Goal: Information Seeking & Learning: Learn about a topic

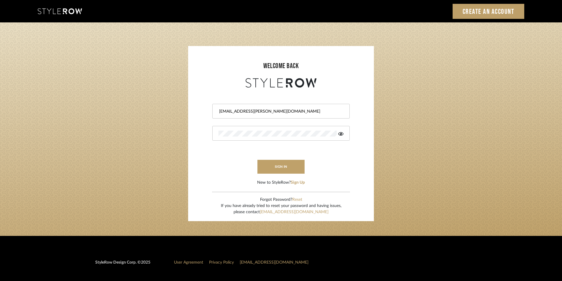
click at [282, 111] on input "Shagarey@mancini-design.com" at bounding box center [281, 112] width 124 height 6
drag, startPoint x: 318, startPoint y: 115, endPoint x: 100, endPoint y: 113, distance: 217.5
click at [100, 113] on login-page "welcome back Shagarey@mancini-design.com sign in New to StyleRow? Sign Up Forgo…" at bounding box center [281, 129] width 562 height 214
click at [286, 118] on div "Shagarey@mancini-design.com" at bounding box center [281, 111] width 138 height 15
drag, startPoint x: 287, startPoint y: 115, endPoint x: 197, endPoint y: 107, distance: 89.8
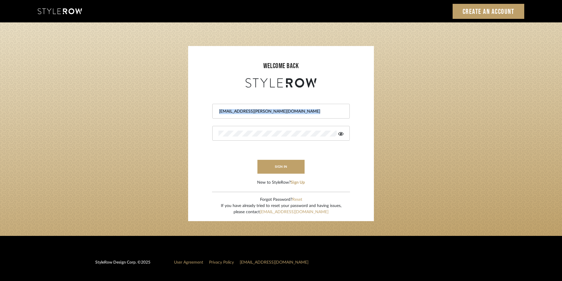
click at [197, 107] on form "Shagarey@mancini-design.com sign in New to StyleRow? Sign Up" at bounding box center [281, 137] width 174 height 97
click at [411, 130] on login-page "welcome back Shagarey@mancini-design.com sign in New to StyleRow? Sign Up Forgo…" at bounding box center [281, 129] width 562 height 214
click at [287, 111] on input "Shagarey@mancini-design.com" at bounding box center [281, 112] width 124 height 6
click at [286, 111] on input "Shagarey@mancini-design.com" at bounding box center [281, 112] width 124 height 6
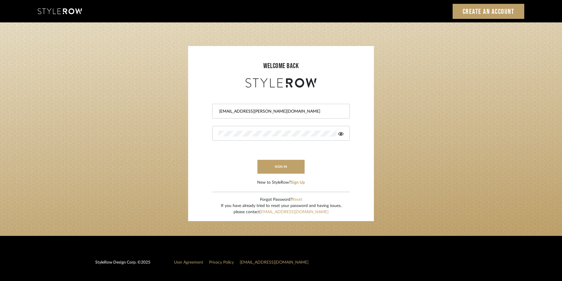
paste input "tylerowprojects1"
type input "Stylerowprojects1@mancini-design.com"
click at [280, 138] on div at bounding box center [281, 133] width 138 height 15
click at [279, 138] on div at bounding box center [281, 133] width 138 height 15
drag, startPoint x: 279, startPoint y: 138, endPoint x: 112, endPoint y: 125, distance: 168.1
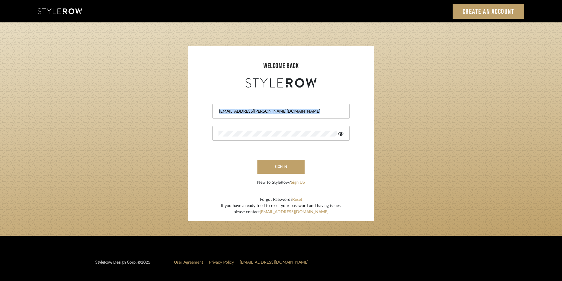
click at [112, 125] on login-page "welcome back Stylerowprojects1@mancini-design.com sign in New to StyleRow? Sign…" at bounding box center [281, 129] width 562 height 214
click at [238, 129] on div at bounding box center [281, 133] width 138 height 15
click at [146, 136] on login-page "welcome back Stylerowprojects1@mancini-design.com sign in New to StyleRow? Sign…" at bounding box center [281, 129] width 562 height 214
drag, startPoint x: 195, startPoint y: 157, endPoint x: 200, endPoint y: 157, distance: 5.0
click at [195, 157] on form "Stylerowprojects1@mancini-design.com sign in New to StyleRow? Sign Up" at bounding box center [281, 137] width 174 height 97
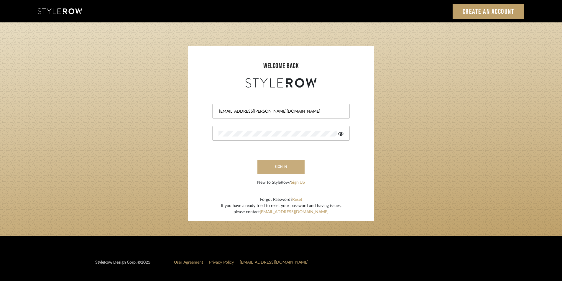
click at [264, 169] on button "sign in" at bounding box center [281, 167] width 47 height 14
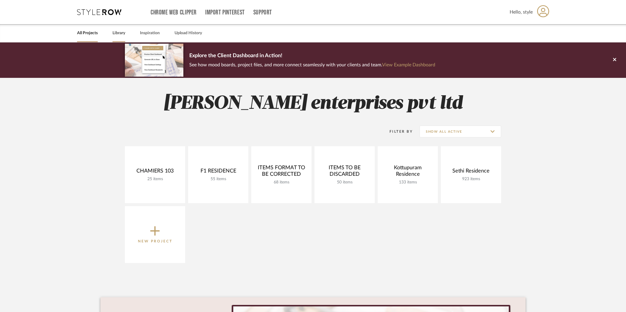
click at [125, 32] on link "Library" at bounding box center [118, 33] width 13 height 8
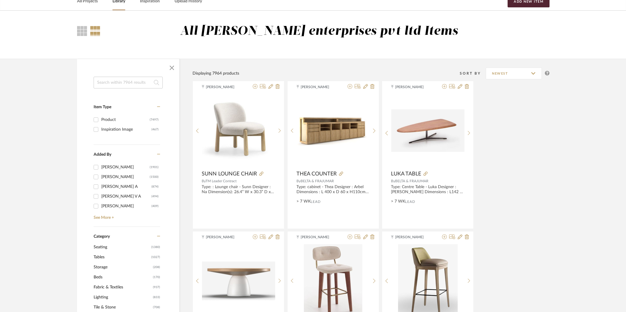
scroll to position [98, 0]
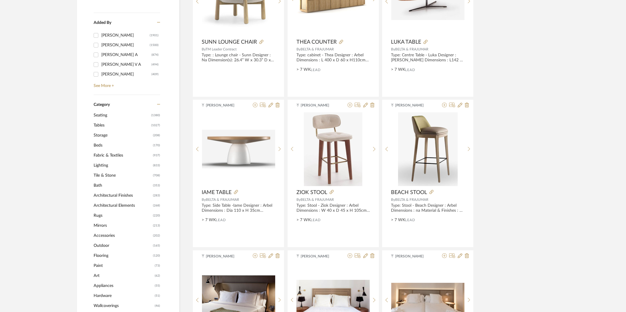
drag, startPoint x: 113, startPoint y: 116, endPoint x: 129, endPoint y: 118, distance: 16.0
click at [112, 116] on span "Seating" at bounding box center [122, 115] width 56 height 10
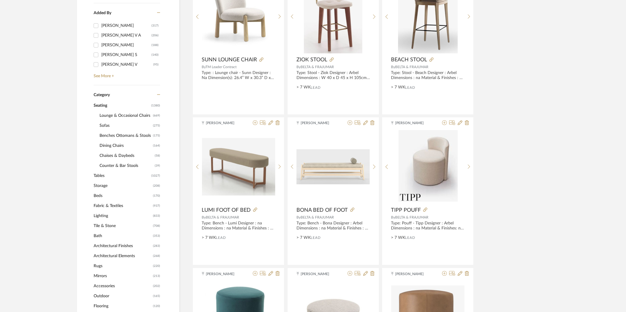
click at [117, 116] on span "Lounge & Occasional Chairs" at bounding box center [125, 116] width 52 height 10
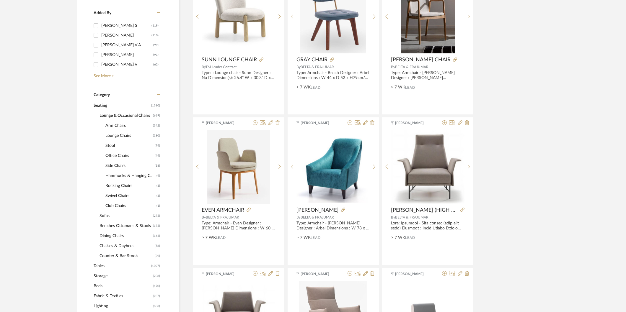
click at [114, 125] on span "Arm Chairs" at bounding box center [128, 126] width 46 height 10
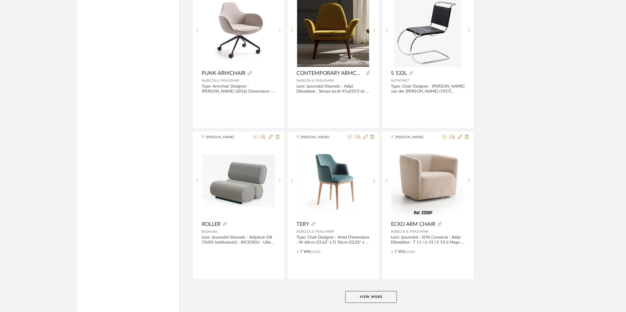
scroll to position [1681, 0]
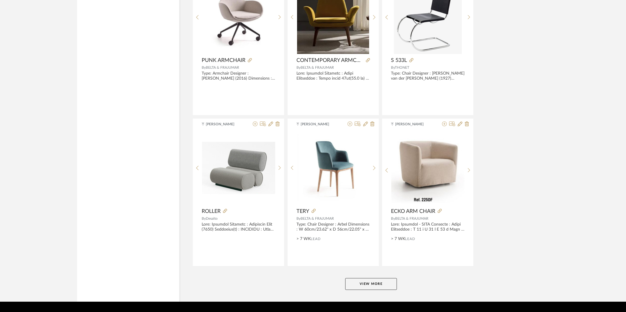
drag, startPoint x: 374, startPoint y: 281, endPoint x: 392, endPoint y: 273, distance: 19.3
click at [377, 281] on button "View More" at bounding box center [371, 284] width 52 height 12
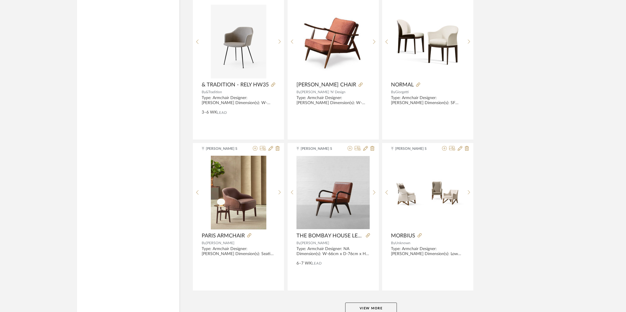
scroll to position [3484, 0]
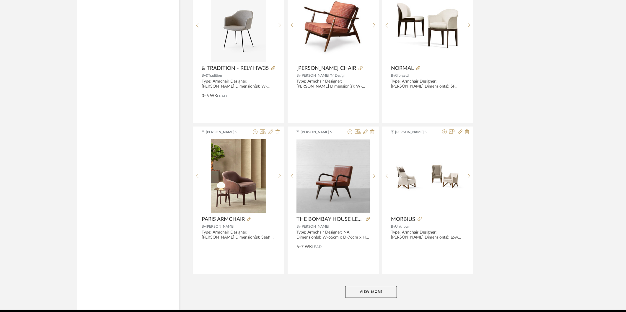
click at [378, 291] on button "View More" at bounding box center [371, 292] width 52 height 12
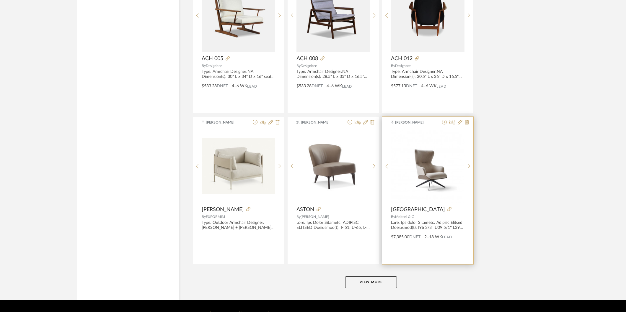
scroll to position [5322, 0]
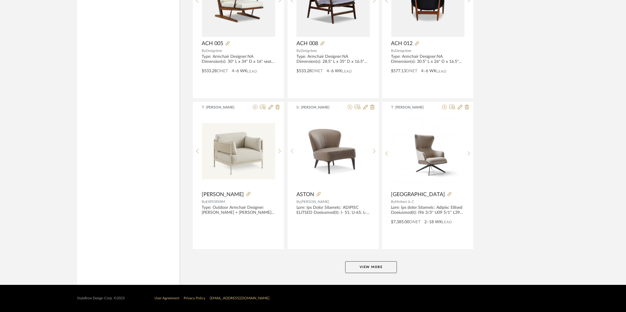
click at [378, 266] on button "View More" at bounding box center [371, 267] width 52 height 12
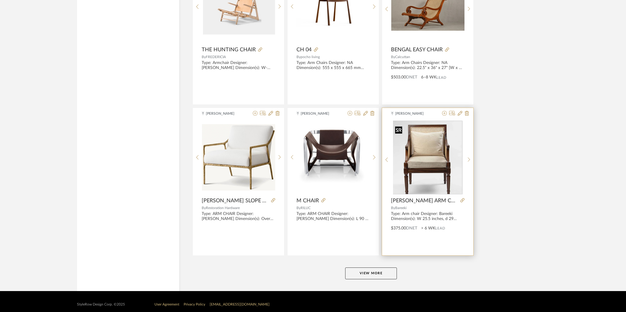
scroll to position [7134, 0]
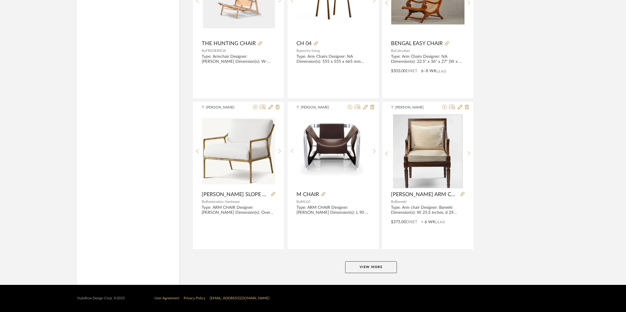
click at [354, 269] on button "View More" at bounding box center [371, 267] width 52 height 12
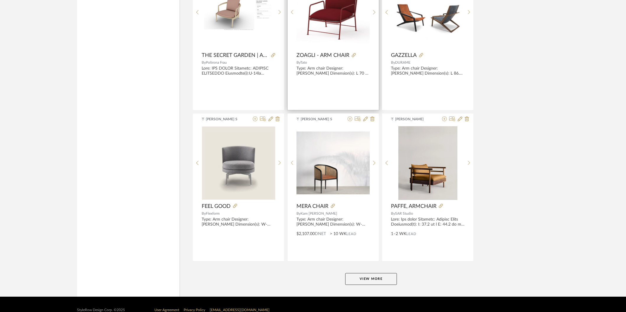
scroll to position [8947, 0]
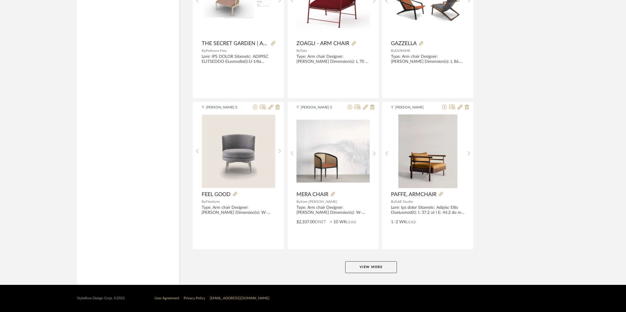
click at [370, 262] on button "View More" at bounding box center [371, 267] width 52 height 12
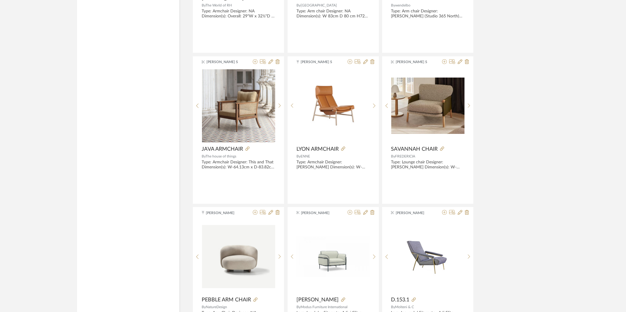
scroll to position [9701, 0]
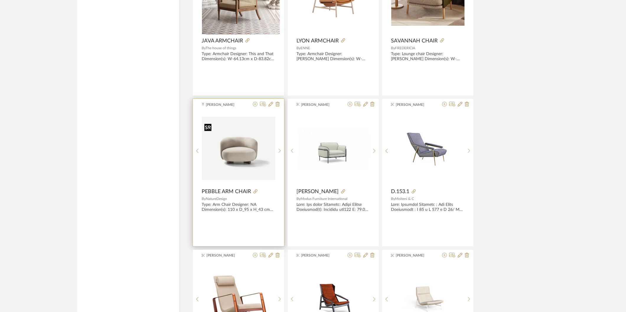
click at [222, 161] on img "0" at bounding box center [238, 148] width 73 height 63
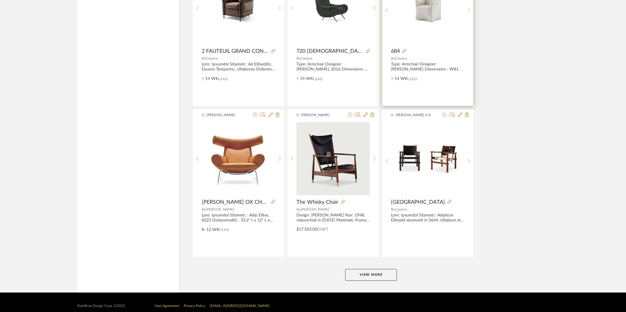
scroll to position [10750, 0]
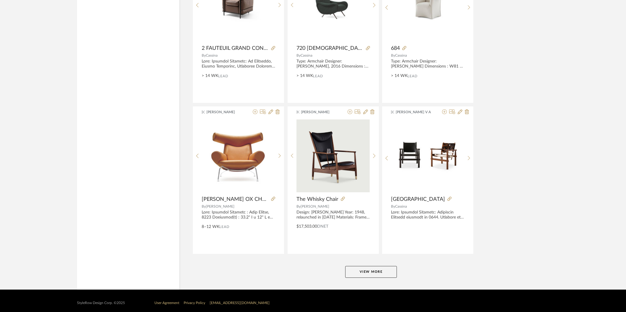
click at [363, 272] on button "View More" at bounding box center [371, 272] width 52 height 12
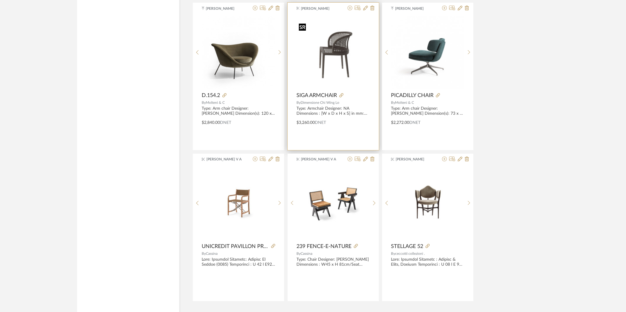
scroll to position [12571, 0]
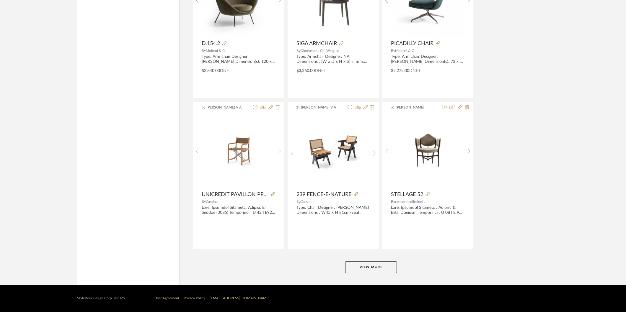
click at [367, 272] on button "View More" at bounding box center [371, 267] width 52 height 12
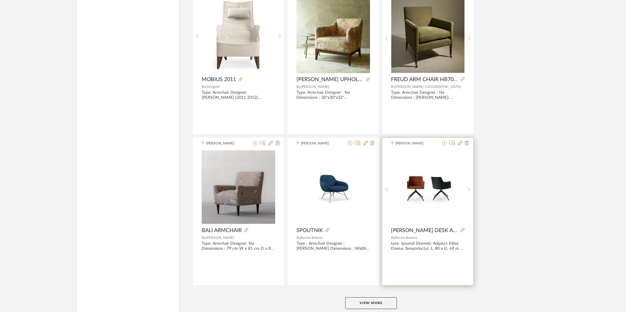
scroll to position [14383, 0]
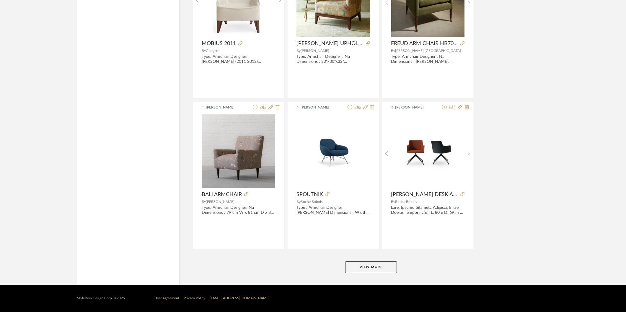
click at [381, 267] on button "View More" at bounding box center [371, 267] width 52 height 12
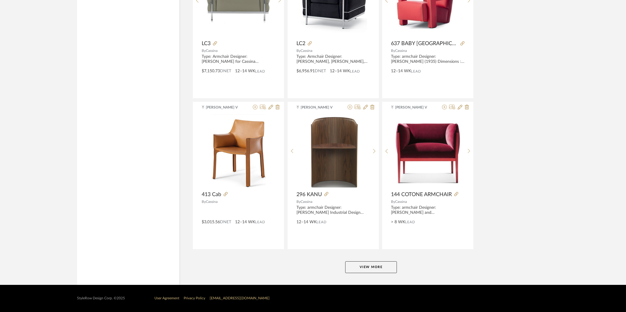
scroll to position [16195, 0]
click at [372, 264] on button "View More" at bounding box center [371, 267] width 52 height 12
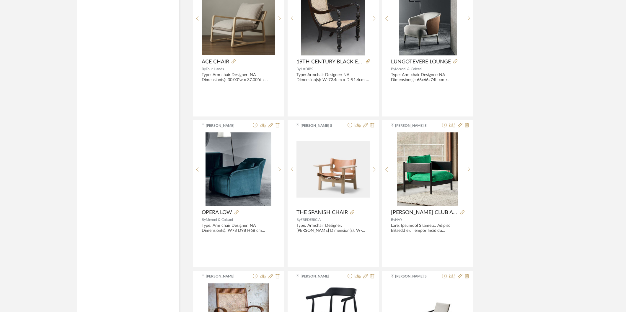
scroll to position [7536, 0]
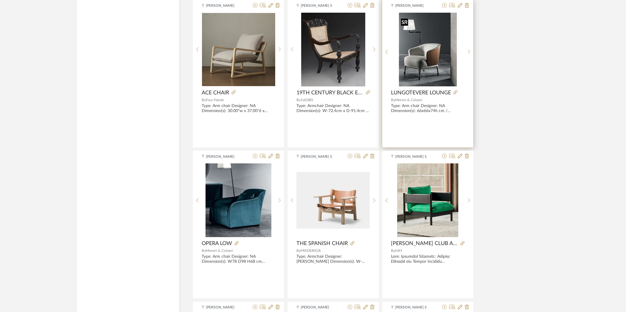
click at [0, 0] on img at bounding box center [0, 0] width 0 height 0
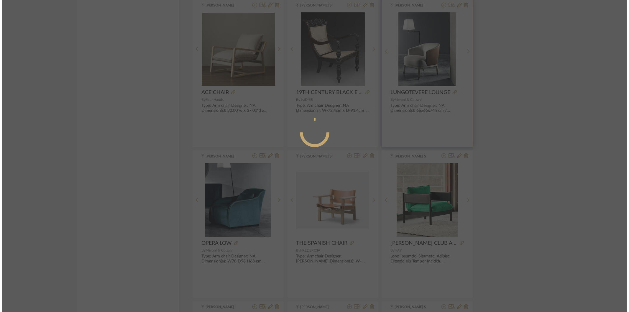
scroll to position [0, 0]
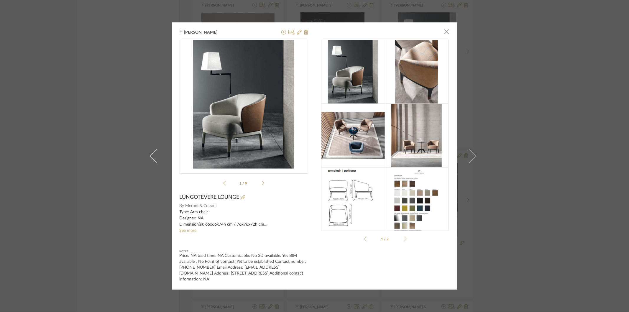
click at [37, 22] on div "Merin Sara Rajan × MC_INDOO...HERS (1).pdf MC_LUNGO...ta-sheet.pdf MC_INDOO...R…" at bounding box center [314, 156] width 629 height 312
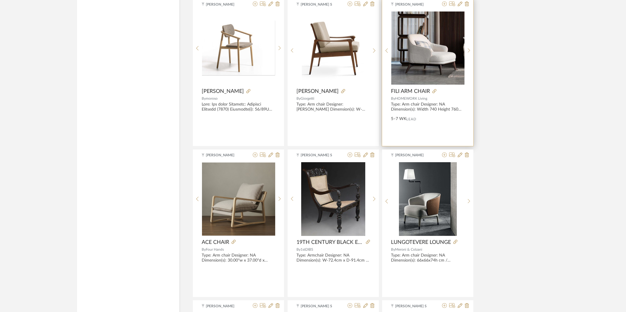
scroll to position [7372, 0]
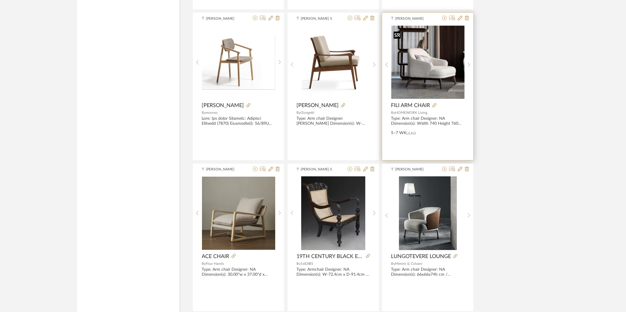
click at [431, 66] on img "0" at bounding box center [427, 62] width 73 height 73
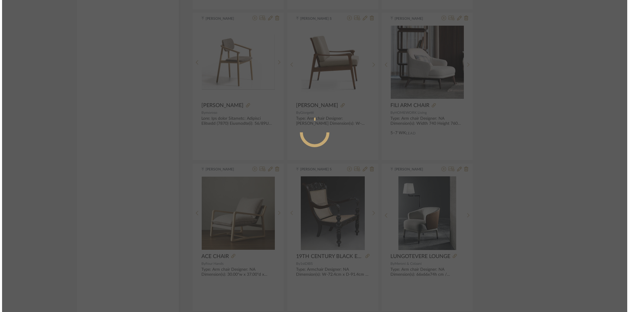
scroll to position [0, 0]
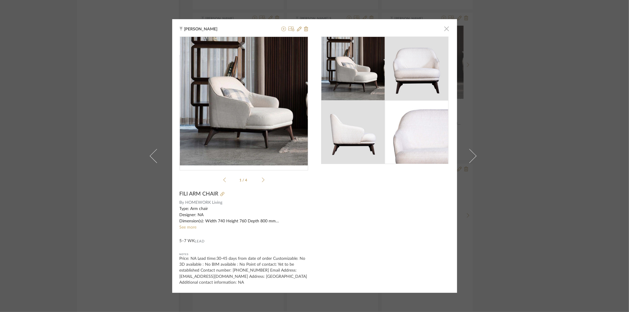
click at [445, 27] on span "button" at bounding box center [447, 29] width 12 height 12
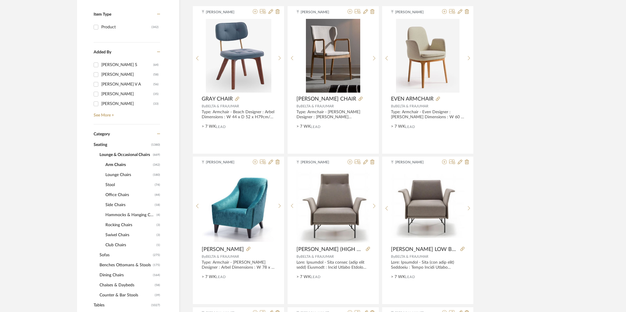
scroll to position [131, 0]
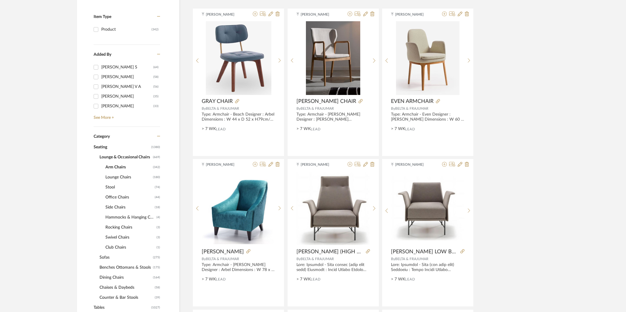
click at [130, 220] on span "Hammocks & Hanging Chairs" at bounding box center [130, 217] width 50 height 10
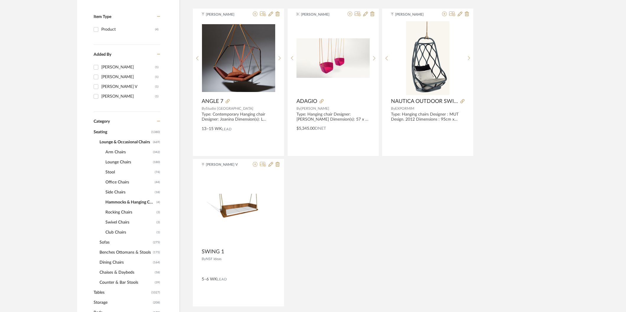
click at [116, 192] on span "Side Chairs" at bounding box center [129, 192] width 48 height 10
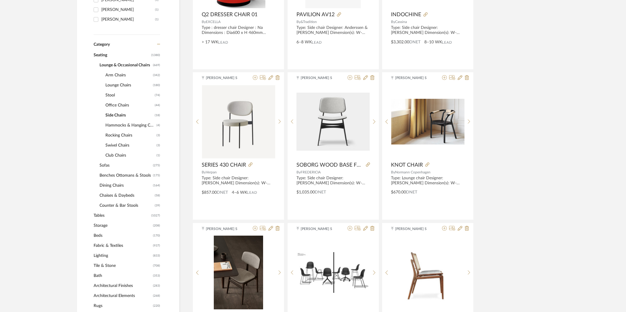
scroll to position [229, 0]
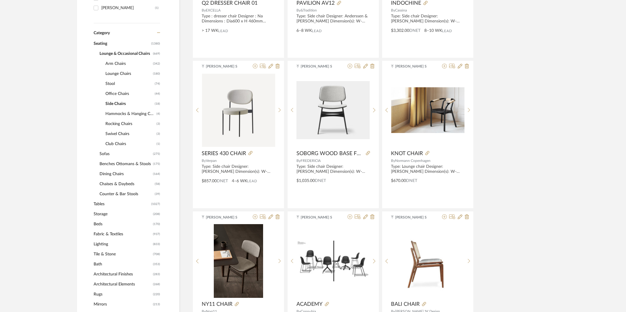
click at [101, 161] on span "Benches Ottomans & Stools" at bounding box center [125, 164] width 52 height 10
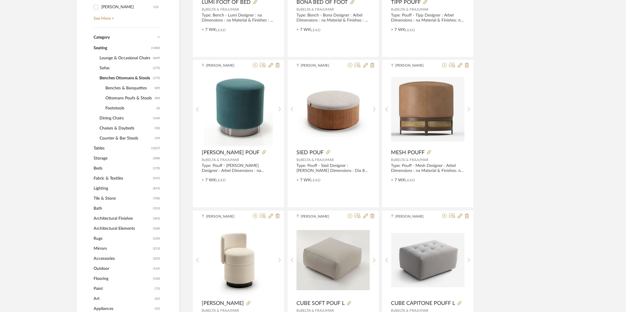
scroll to position [229, 0]
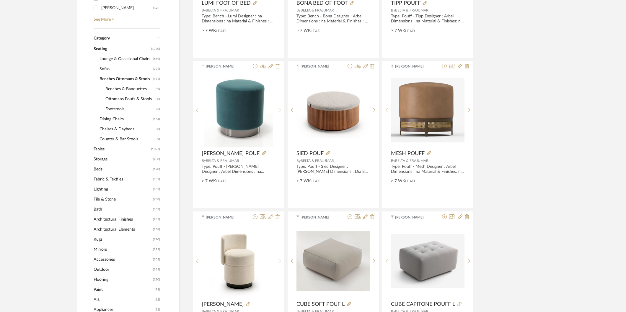
drag, startPoint x: 114, startPoint y: 129, endPoint x: 110, endPoint y: 129, distance: 3.2
click at [113, 129] on span "Chaises & Daybeds" at bounding box center [126, 129] width 54 height 10
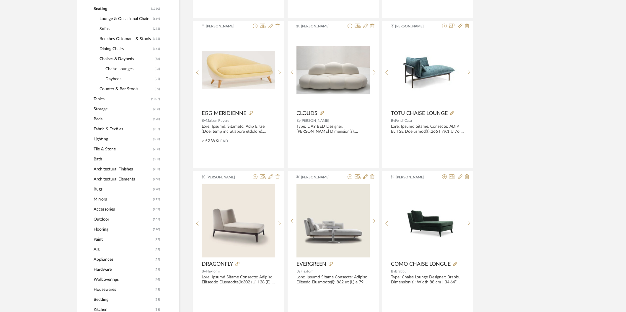
scroll to position [197, 0]
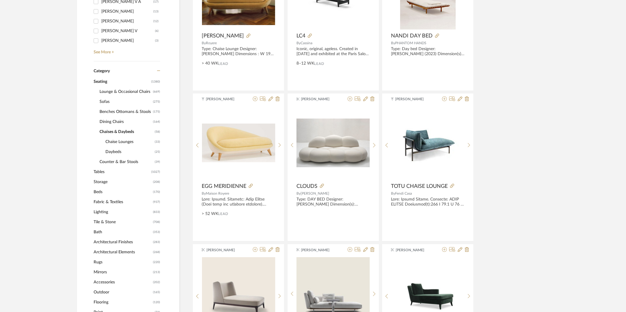
click at [123, 91] on span "Lounge & Occasional Chairs" at bounding box center [125, 92] width 52 height 10
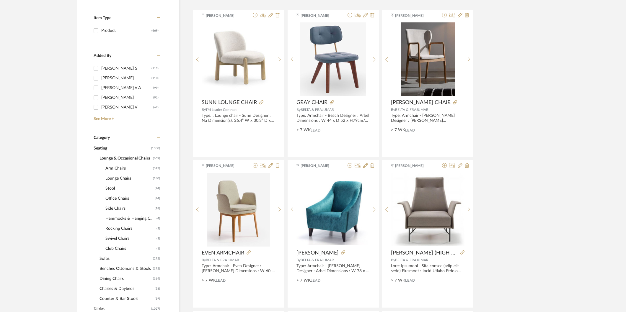
scroll to position [151, 0]
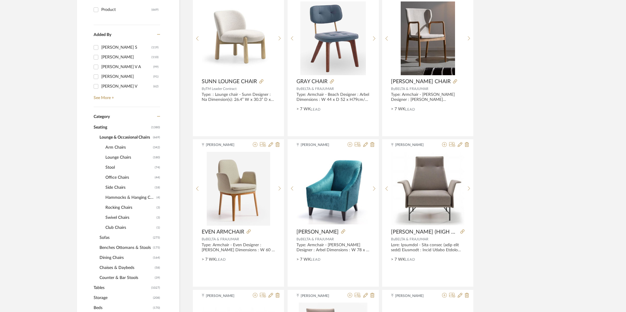
click at [107, 237] on span "Sofas" at bounding box center [125, 238] width 52 height 10
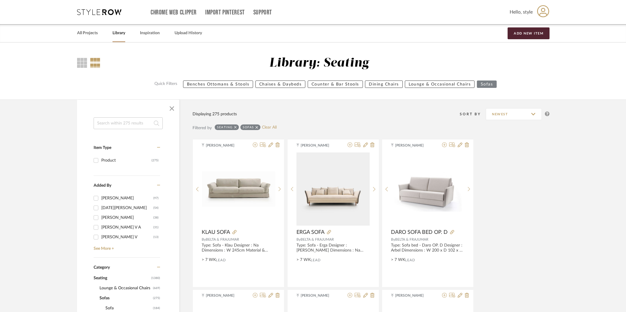
click at [135, 126] on input at bounding box center [128, 123] width 69 height 12
type input "outdoor"
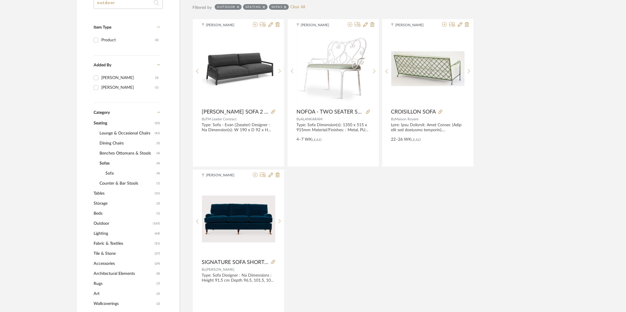
scroll to position [131, 0]
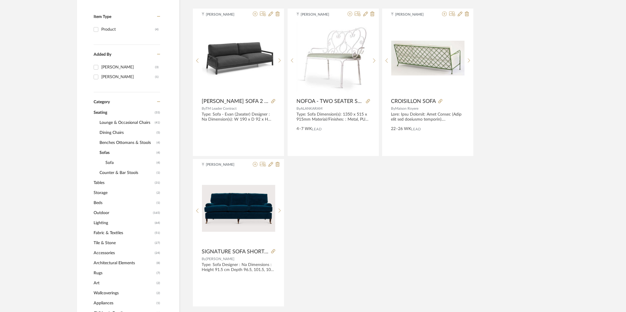
click at [122, 136] on span "Dining Chairs" at bounding box center [126, 133] width 55 height 10
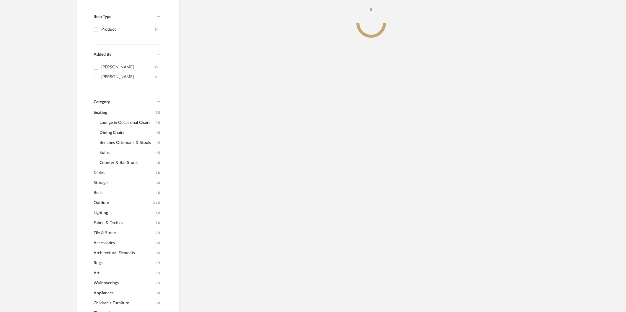
click at [126, 145] on span "Benches Ottomans & Stools" at bounding box center [126, 143] width 55 height 10
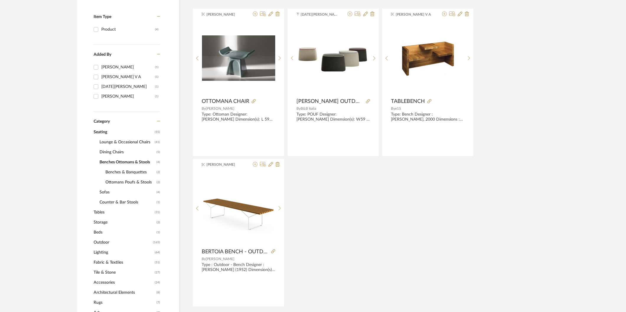
click at [131, 172] on span "Benches & Banquettes" at bounding box center [130, 172] width 50 height 10
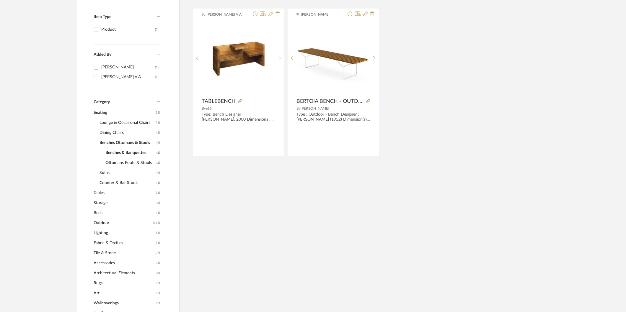
click at [120, 163] on span "Ottomans Poufs & Stools" at bounding box center [130, 163] width 50 height 10
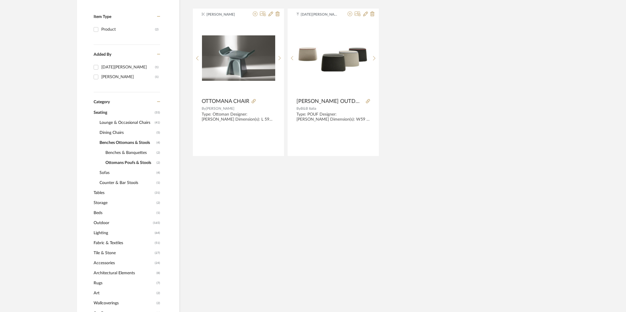
click at [117, 181] on span "Counter & Bar Stools" at bounding box center [126, 183] width 55 height 10
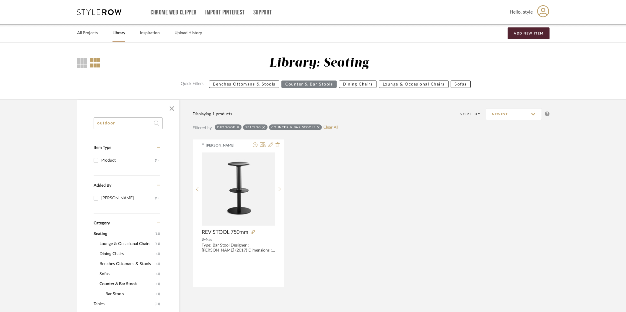
click at [317, 126] on icon at bounding box center [318, 127] width 3 height 3
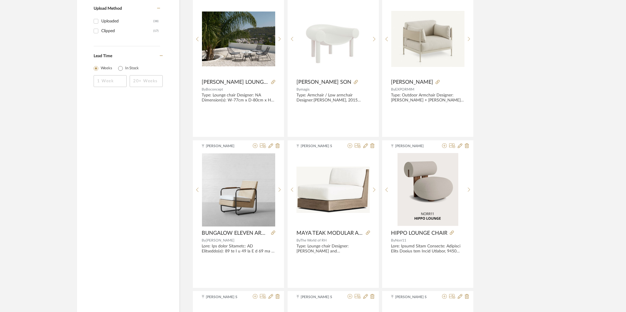
scroll to position [754, 0]
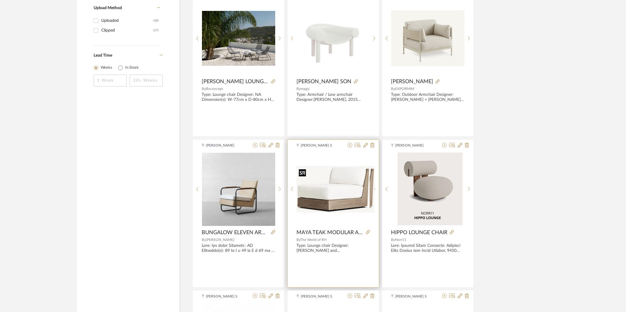
click at [330, 186] on img "0" at bounding box center [337, 189] width 74 height 47
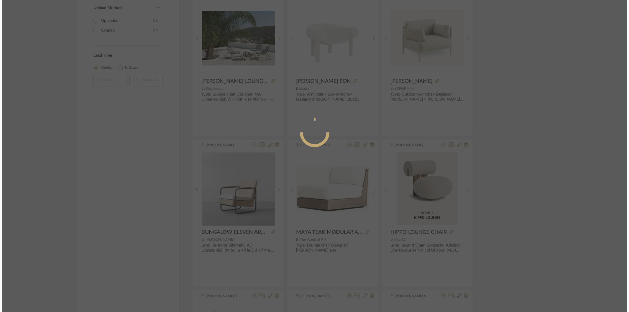
scroll to position [0, 0]
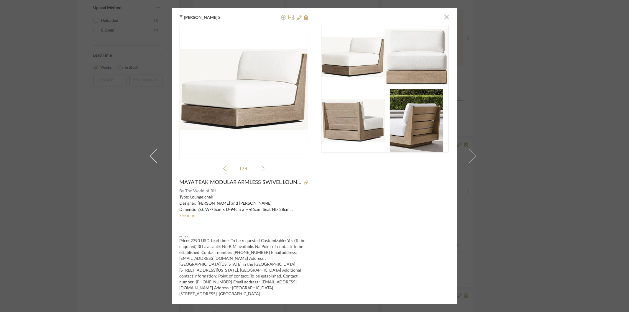
click at [560, 170] on div "Munirajan S × 1 / 4 MAYA TEAK MODULAR ARMLESS SWIVEL LOUNGE CHAIR By The World …" at bounding box center [314, 156] width 629 height 312
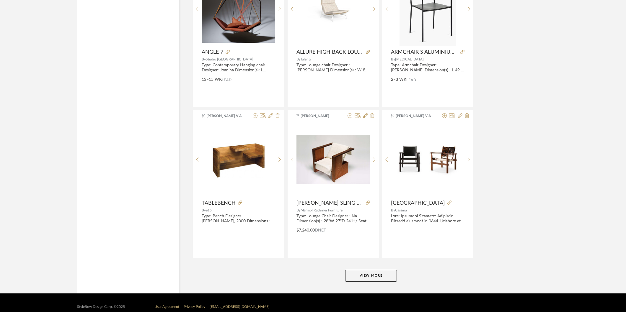
scroll to position [1698, 0]
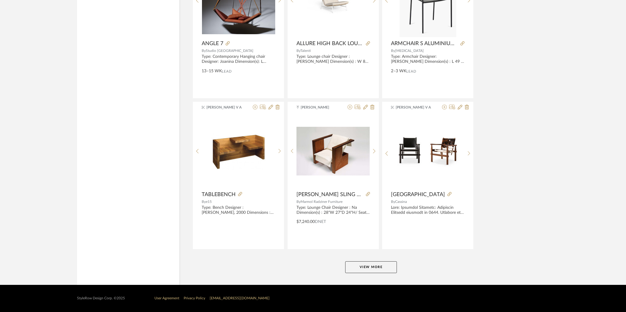
click at [367, 273] on button "View More" at bounding box center [371, 267] width 52 height 12
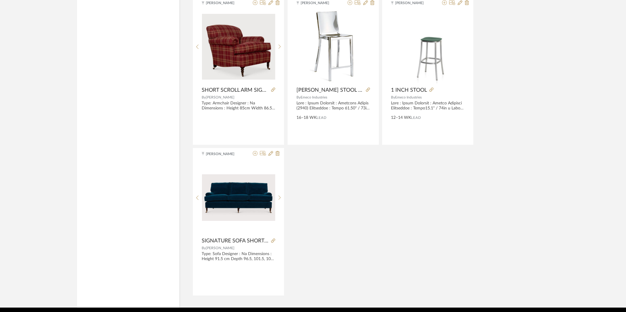
scroll to position [2732, 0]
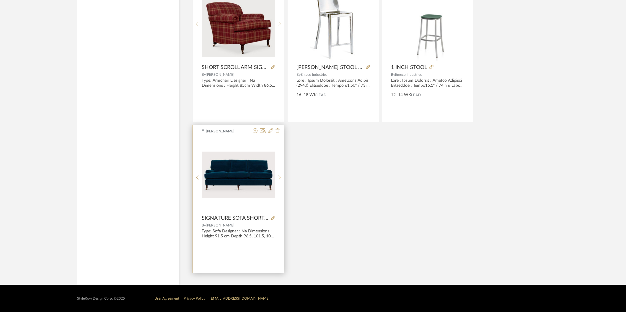
click at [278, 178] on sr-next-btn at bounding box center [279, 177] width 9 height 5
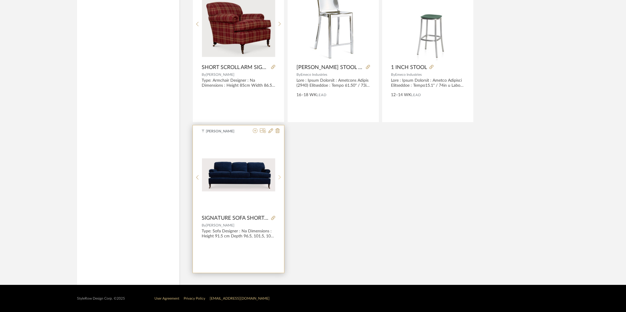
click at [278, 179] on icon at bounding box center [279, 177] width 3 height 5
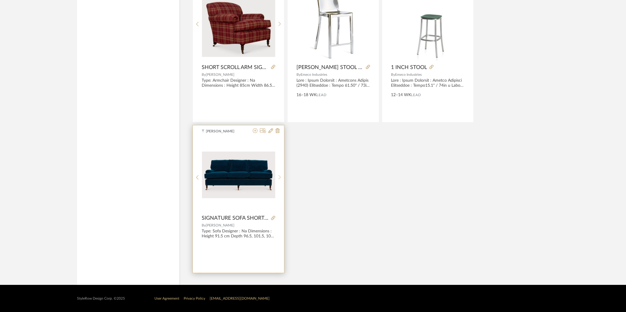
click at [278, 179] on icon at bounding box center [279, 177] width 3 height 5
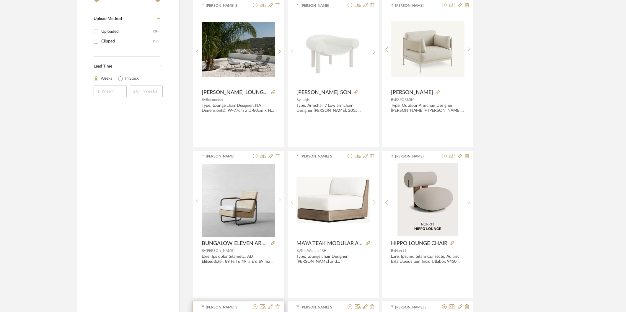
scroll to position [731, 0]
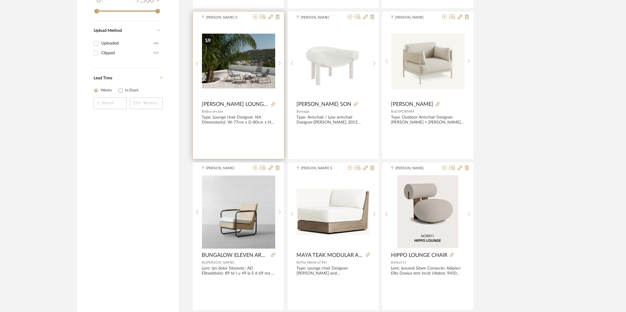
click at [207, 67] on img "0" at bounding box center [238, 61] width 73 height 55
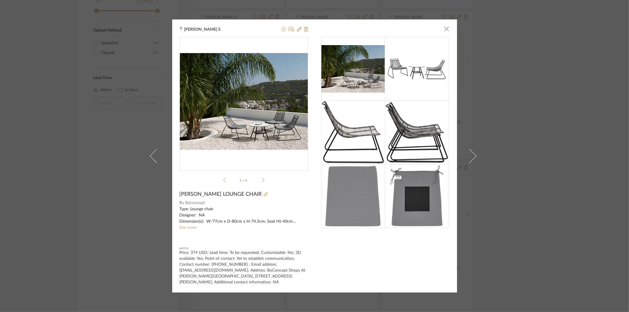
click at [565, 48] on div "Munirajan S × 1 / 6 ELBA LOUNGE CHAIR By Boconcept Type: Lounge chair Designer:…" at bounding box center [314, 156] width 629 height 312
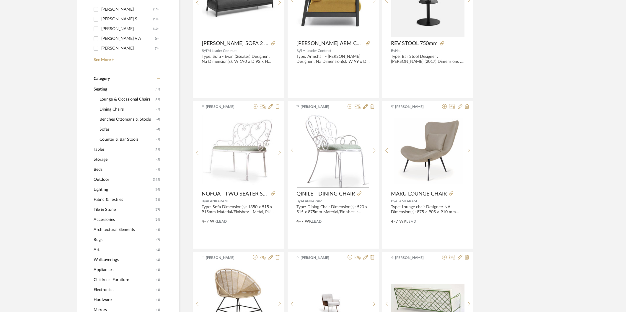
scroll to position [229, 0]
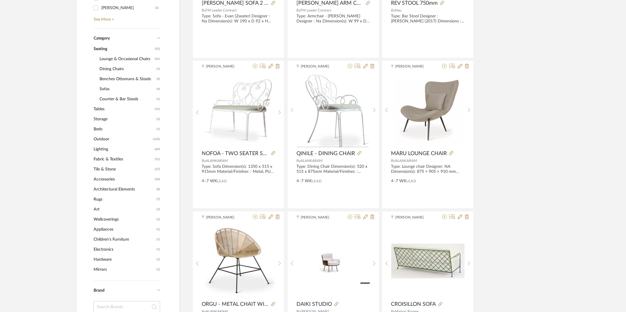
click at [99, 107] on span "Tables" at bounding box center [124, 109] width 60 height 10
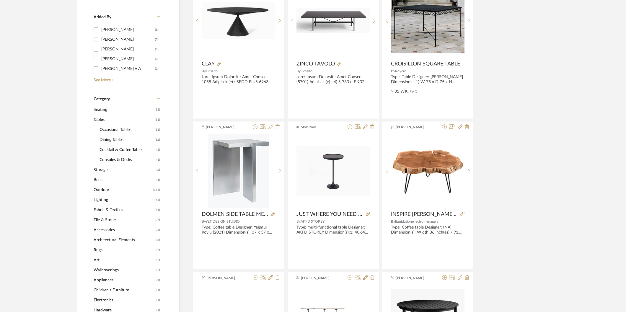
scroll to position [164, 0]
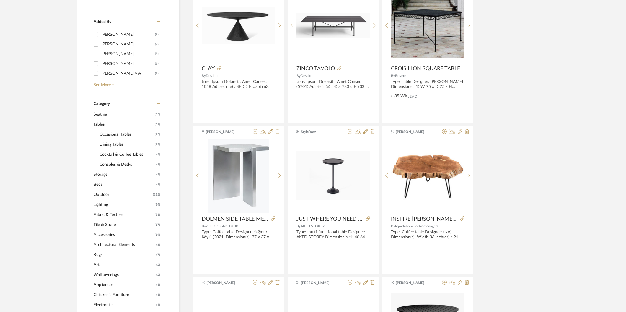
click at [123, 134] on span "Occasional Tables" at bounding box center [126, 135] width 54 height 10
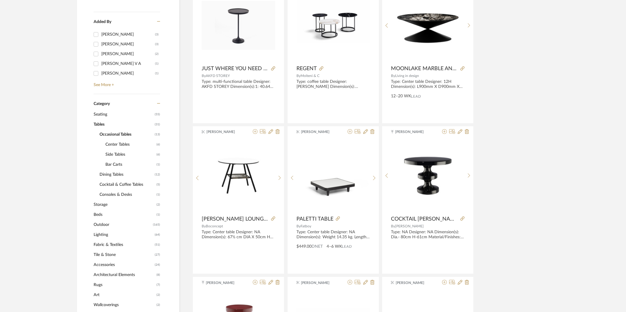
click at [113, 154] on span "Side Tables" at bounding box center [130, 155] width 50 height 10
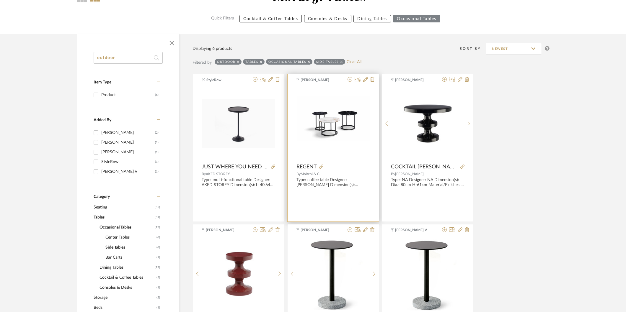
scroll to position [98, 0]
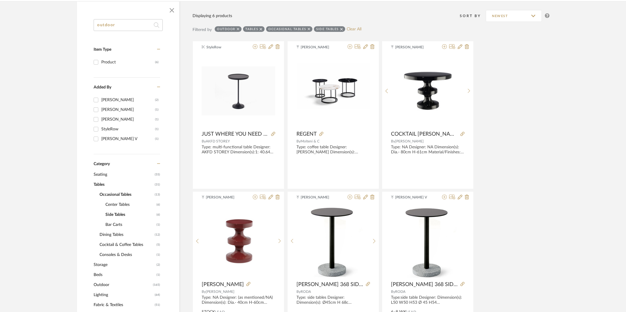
click at [116, 223] on span "Bar Carts" at bounding box center [130, 225] width 50 height 10
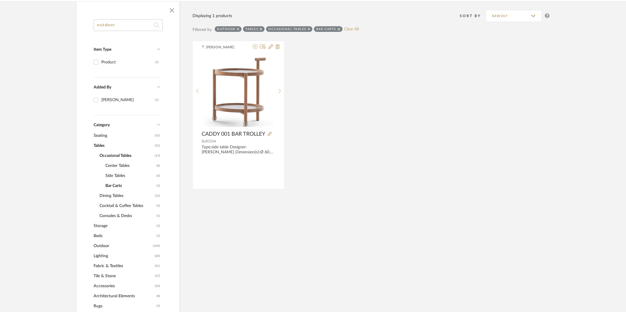
click at [110, 196] on span "Dining Tables" at bounding box center [126, 196] width 54 height 10
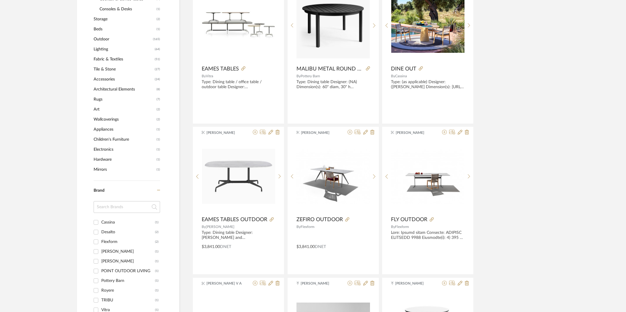
scroll to position [295, 0]
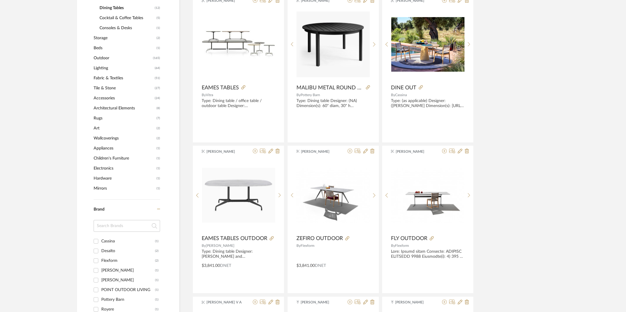
click at [101, 118] on span "Rugs" at bounding box center [124, 118] width 61 height 10
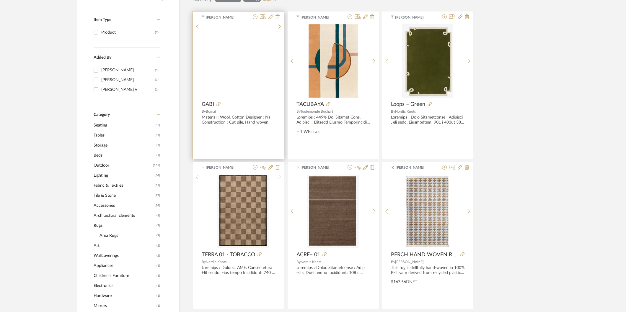
scroll to position [78, 0]
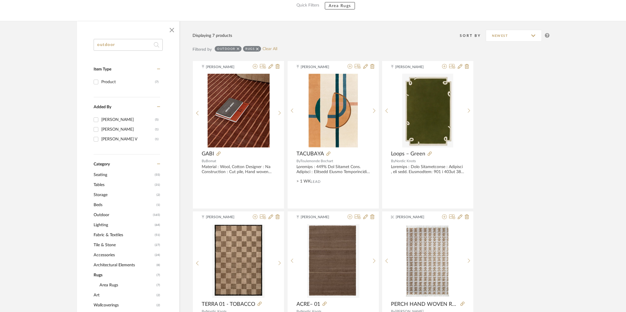
click at [237, 47] on icon at bounding box center [238, 49] width 3 height 4
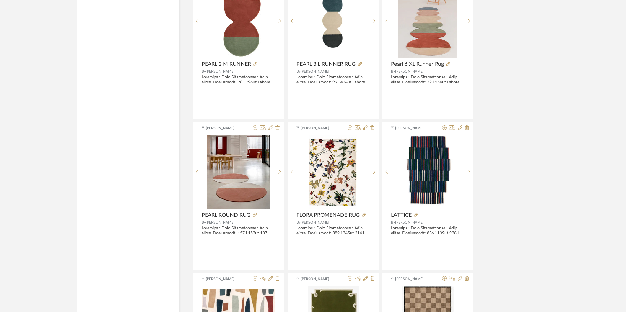
scroll to position [1456, 0]
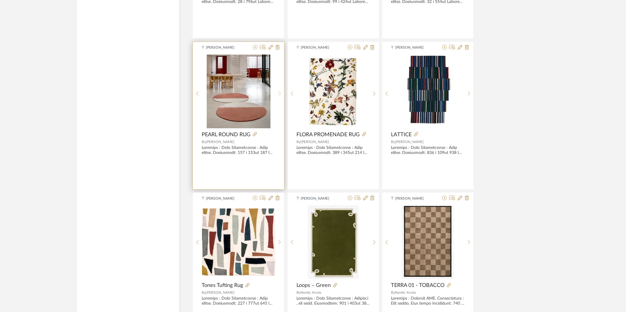
click at [279, 92] on icon at bounding box center [279, 93] width 3 height 5
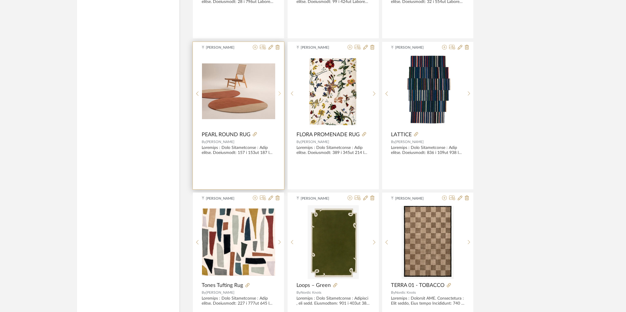
click at [279, 92] on icon at bounding box center [279, 93] width 3 height 5
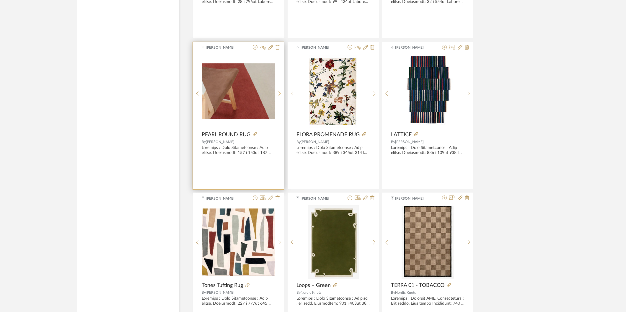
click at [280, 92] on icon at bounding box center [279, 93] width 3 height 5
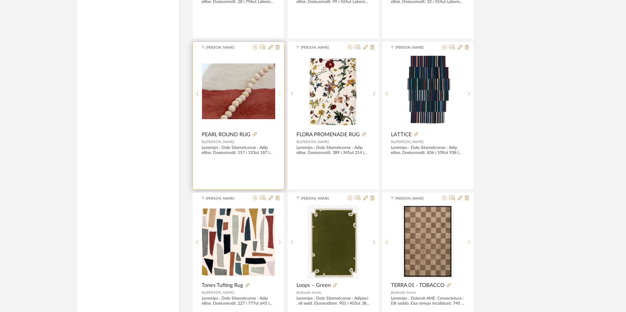
click at [280, 92] on icon at bounding box center [279, 93] width 3 height 5
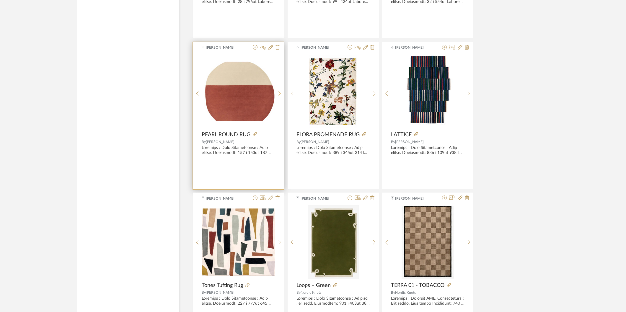
click at [280, 92] on icon at bounding box center [279, 93] width 3 height 5
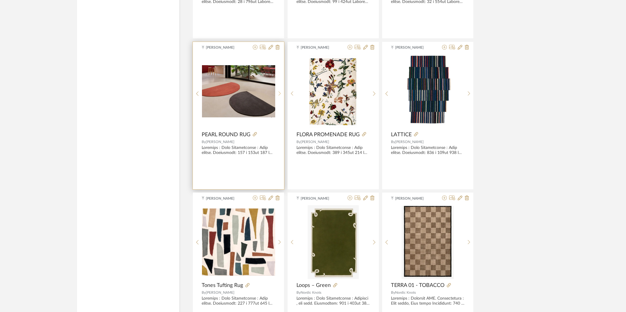
click at [280, 92] on icon at bounding box center [279, 93] width 3 height 5
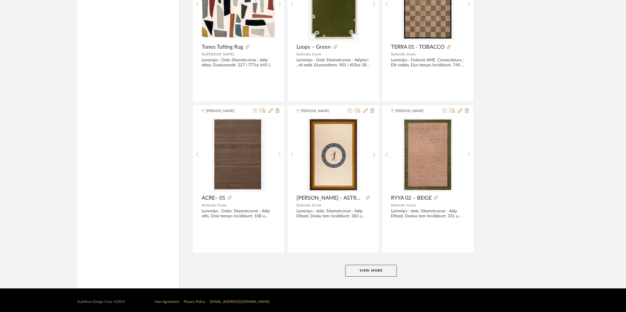
scroll to position [1698, 0]
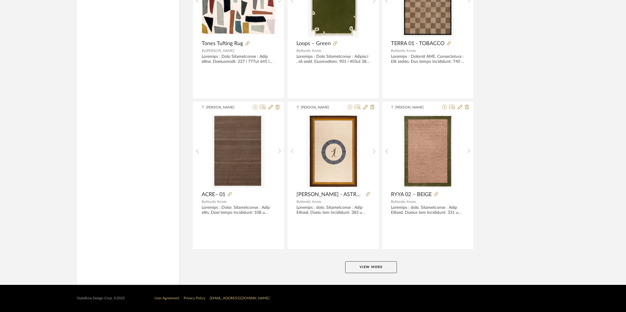
click at [376, 266] on button "View More" at bounding box center [371, 267] width 52 height 12
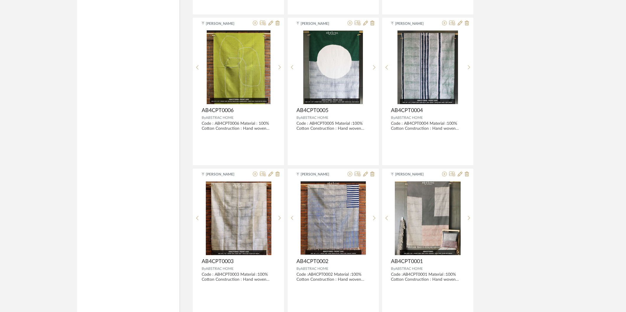
scroll to position [3510, 0]
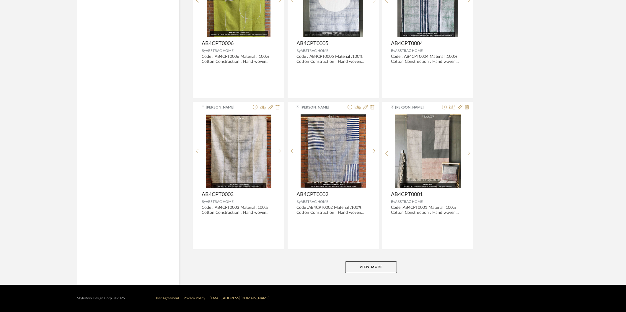
click at [370, 266] on button "View More" at bounding box center [371, 267] width 52 height 12
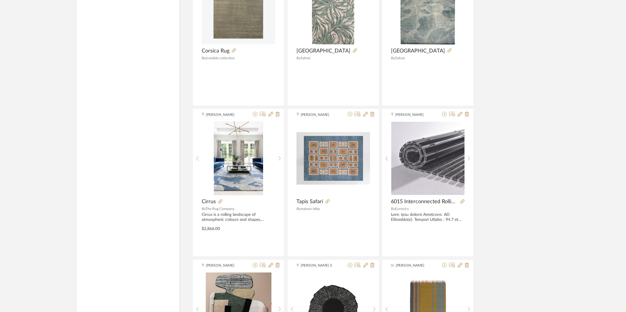
scroll to position [5281, 0]
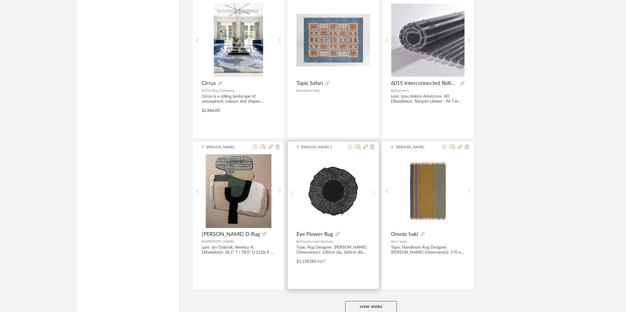
click at [371, 195] on sr-next-btn at bounding box center [373, 193] width 9 height 5
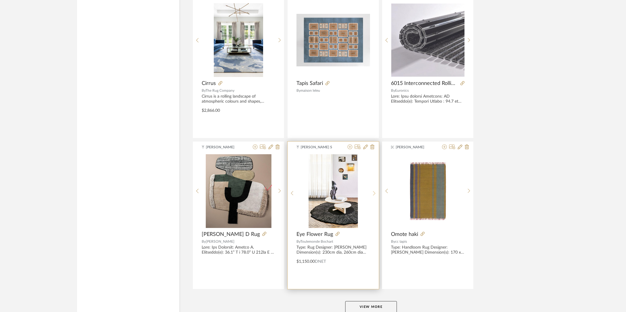
click at [372, 195] on sr-next-btn at bounding box center [373, 193] width 9 height 5
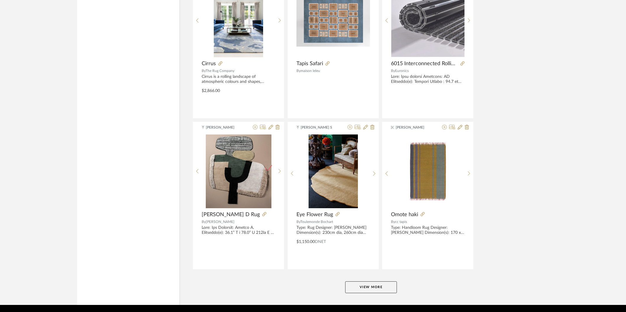
scroll to position [5322, 0]
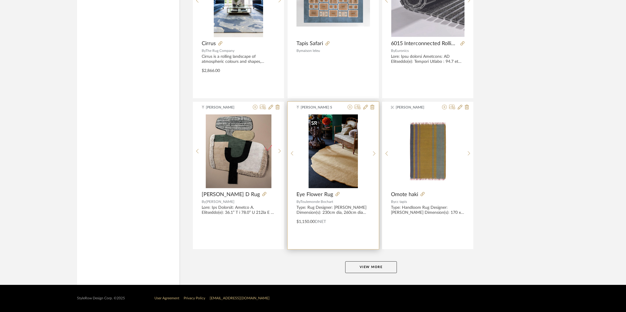
click at [332, 153] on img "3" at bounding box center [332, 152] width 49 height 74
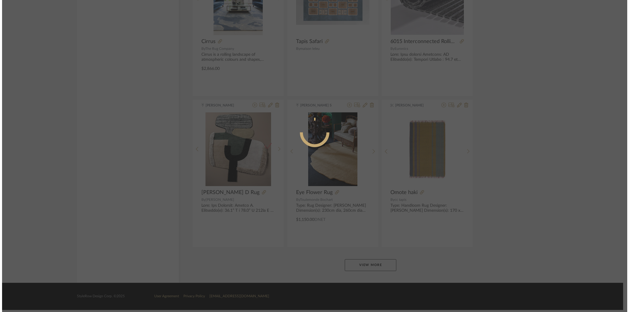
scroll to position [0, 0]
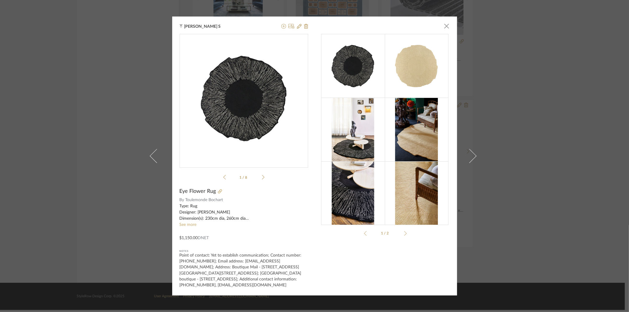
click at [421, 65] on img at bounding box center [416, 66] width 42 height 64
click at [410, 129] on img at bounding box center [416, 130] width 42 height 64
click at [266, 177] on div "FICHE_TE...E_FLOWER.pdf FICHE_TE...E_FLOWER.pdf 1 / 8" at bounding box center [244, 108] width 129 height 148
click at [264, 179] on div "FICHE_TE...E_FLOWER.pdf FICHE_TE...E_FLOWER.pdf 1 / 8" at bounding box center [244, 108] width 129 height 148
click at [262, 178] on icon at bounding box center [263, 177] width 3 height 5
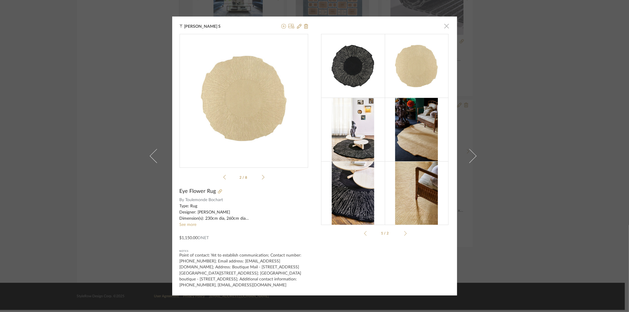
click at [446, 25] on span "button" at bounding box center [447, 26] width 12 height 12
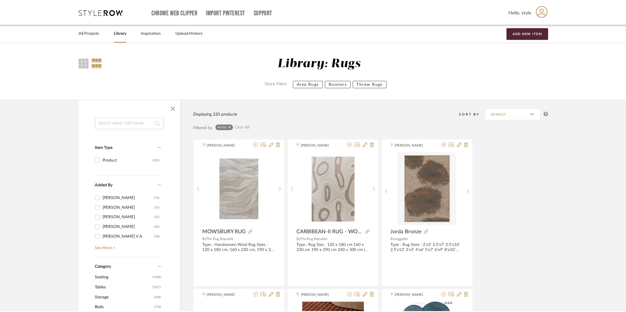
scroll to position [5322, 0]
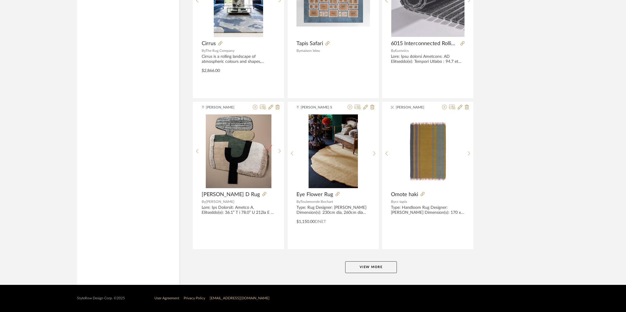
click at [379, 272] on button "View More" at bounding box center [371, 267] width 52 height 12
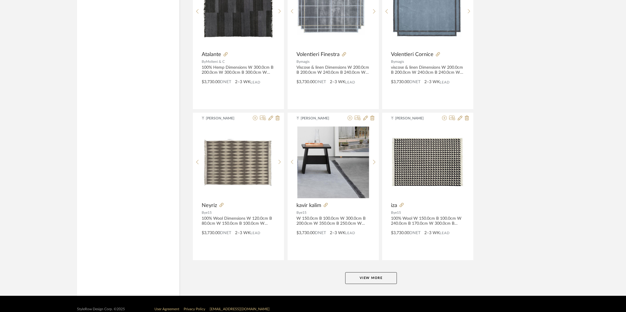
scroll to position [7126, 0]
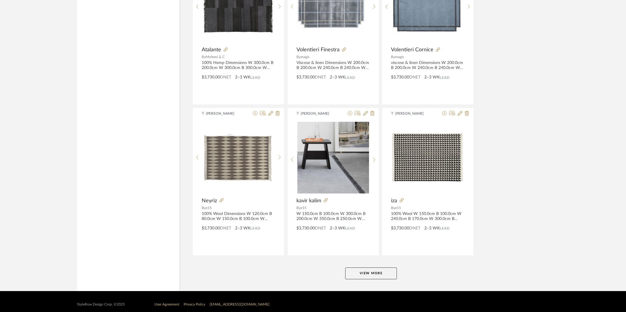
click at [358, 275] on button "View More" at bounding box center [371, 274] width 52 height 12
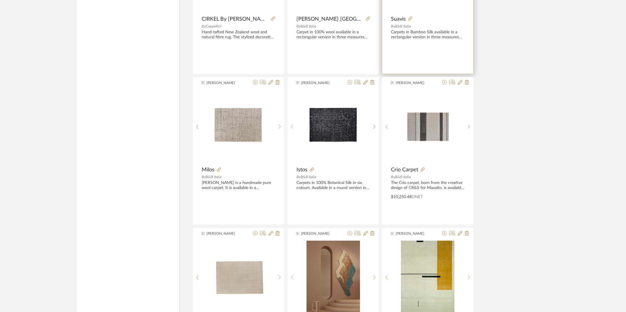
scroll to position [8947, 0]
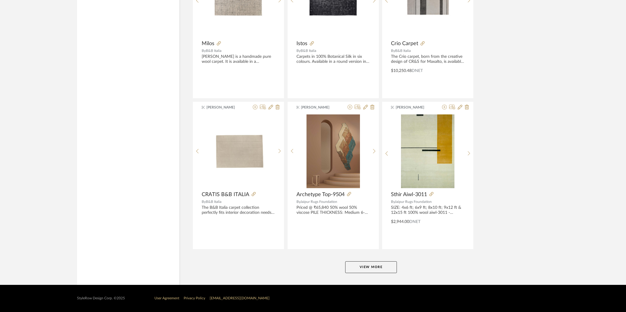
click at [382, 267] on button "View More" at bounding box center [371, 267] width 52 height 12
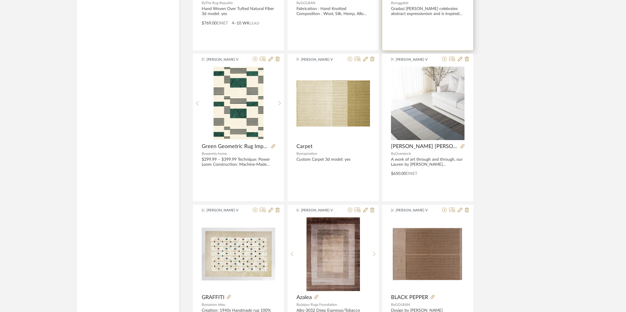
scroll to position [10759, 0]
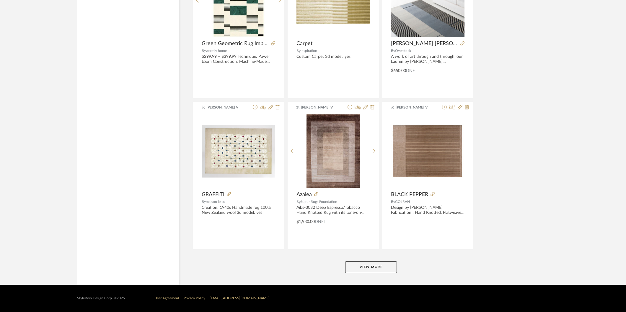
click at [376, 264] on button "View More" at bounding box center [371, 267] width 52 height 12
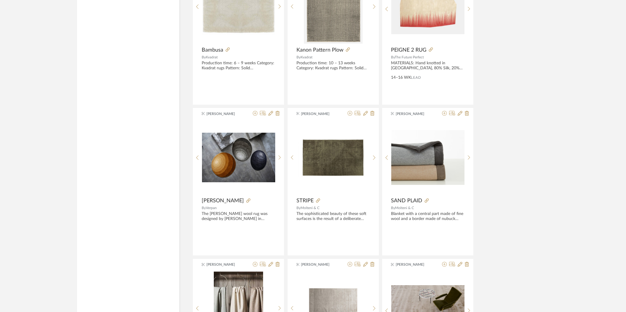
scroll to position [7545, 0]
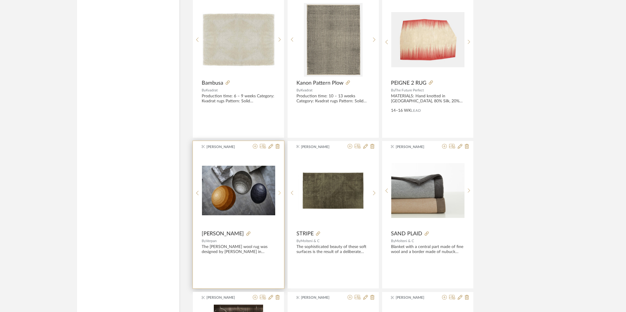
click at [281, 193] on sr-next-btn at bounding box center [279, 193] width 9 height 5
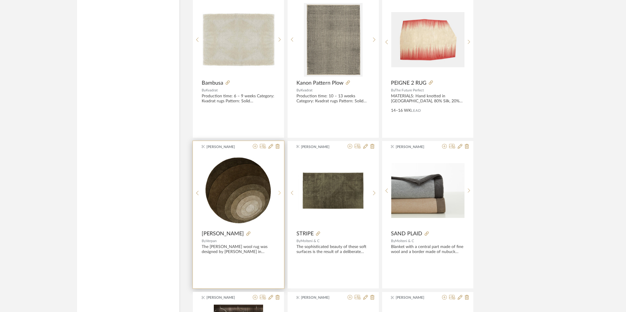
click at [279, 195] on icon at bounding box center [279, 193] width 2 height 4
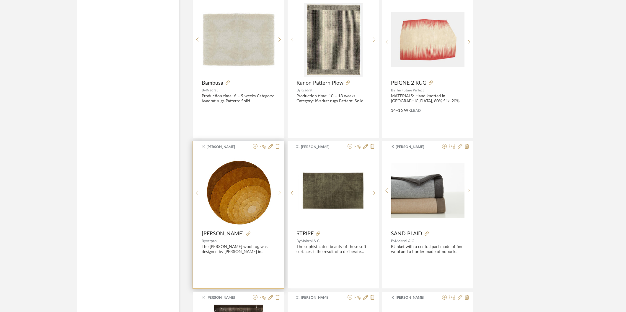
click at [279, 195] on icon at bounding box center [279, 193] width 2 height 4
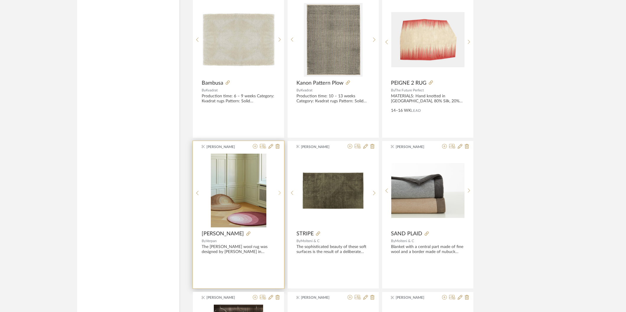
click at [279, 195] on icon at bounding box center [279, 193] width 2 height 4
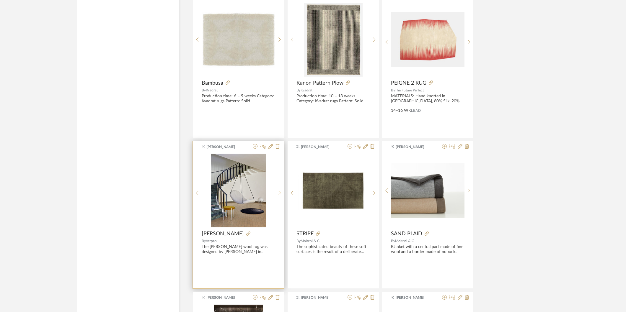
click at [279, 195] on icon at bounding box center [279, 193] width 2 height 4
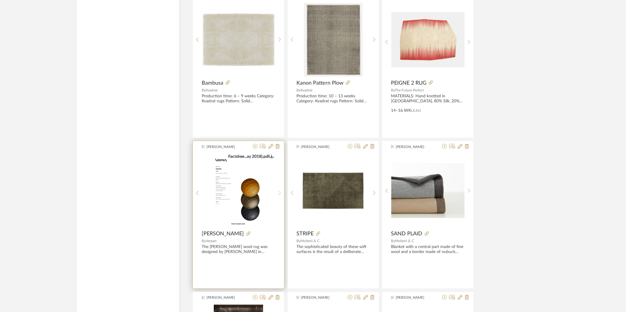
click at [279, 195] on icon at bounding box center [279, 193] width 2 height 4
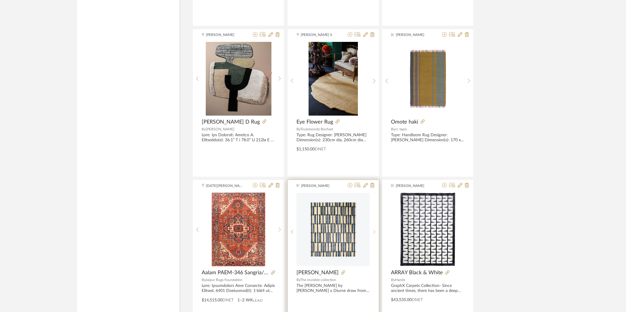
scroll to position [5381, 0]
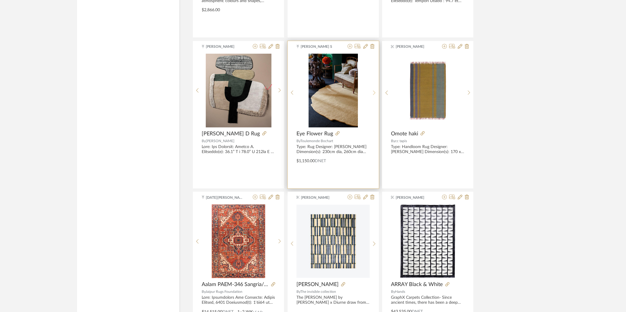
click at [373, 95] on icon at bounding box center [374, 92] width 3 height 5
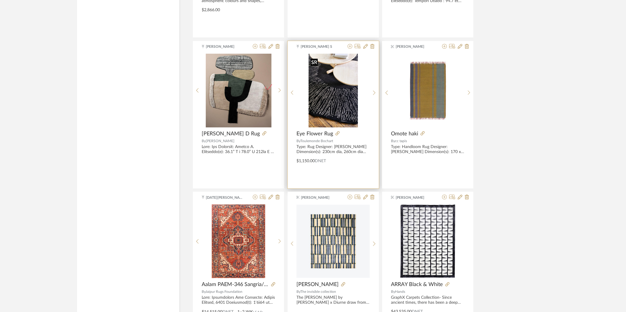
click at [339, 108] on img "4" at bounding box center [332, 91] width 49 height 74
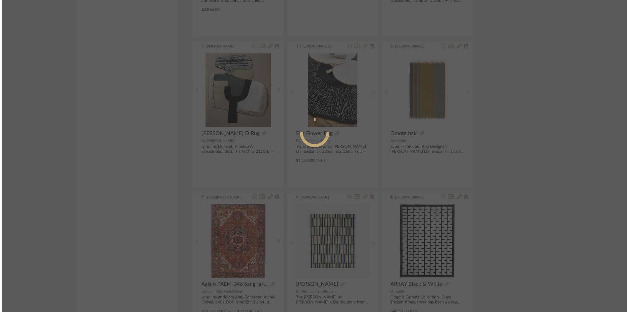
scroll to position [0, 0]
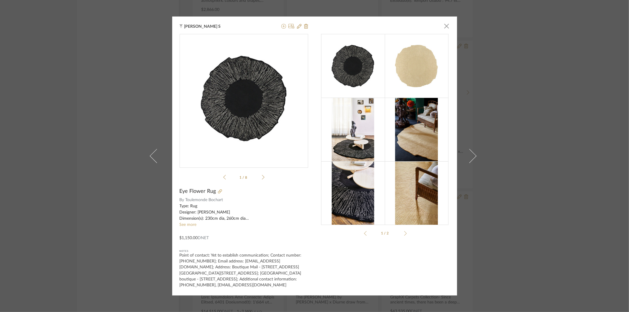
click at [262, 177] on icon at bounding box center [263, 177] width 3 height 5
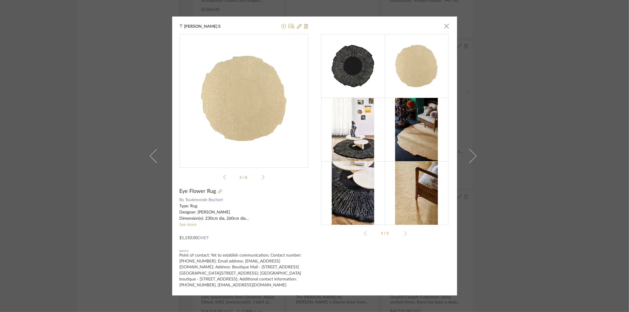
click at [581, 117] on div "Munirajan S × FICHE_TE...E_FLOWER.pdf FICHE_TE...E_FLOWER.pdf 2 / 8 Eye Flower …" at bounding box center [314, 156] width 629 height 312
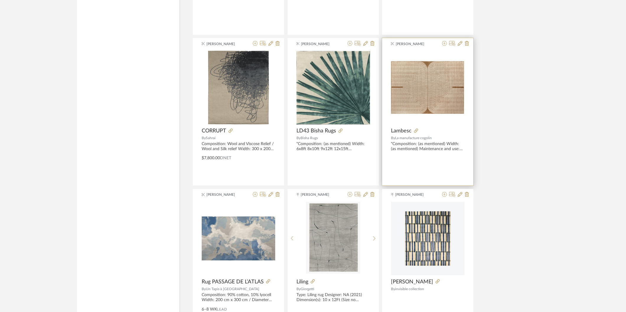
scroll to position [4627, 0]
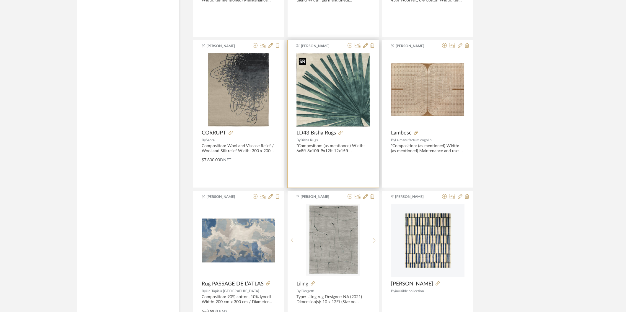
click at [0, 0] on img at bounding box center [0, 0] width 0 height 0
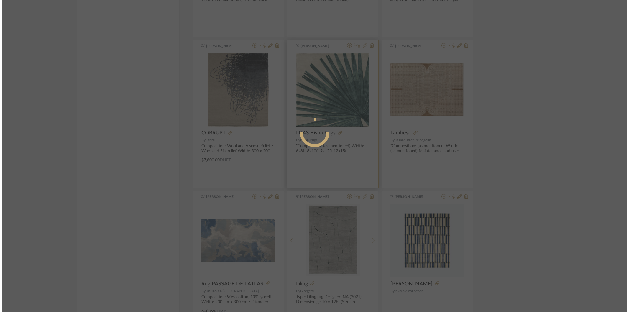
scroll to position [0, 0]
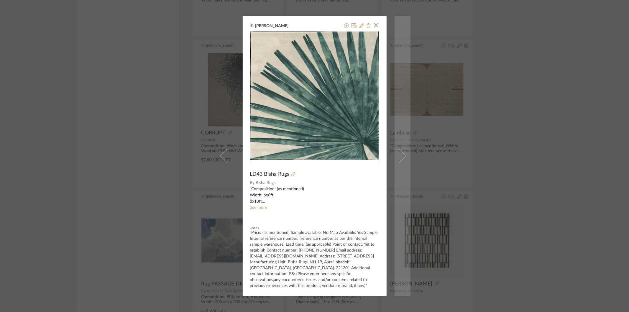
drag, startPoint x: 374, startPoint y: 27, endPoint x: 405, endPoint y: 48, distance: 36.6
click at [374, 28] on span "button" at bounding box center [377, 25] width 12 height 12
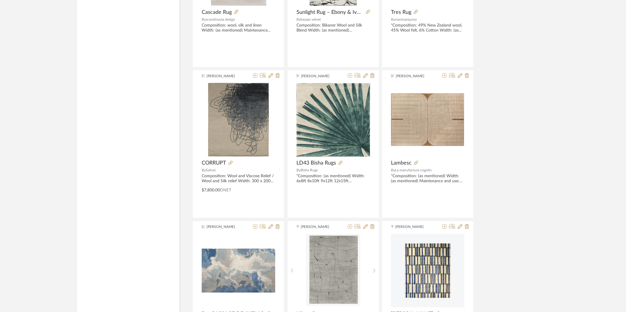
scroll to position [4561, 0]
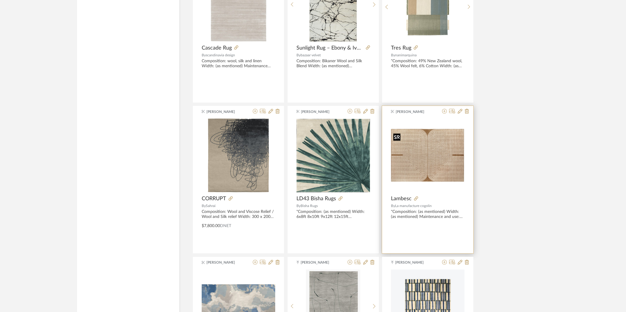
click at [436, 153] on img "0" at bounding box center [427, 155] width 73 height 53
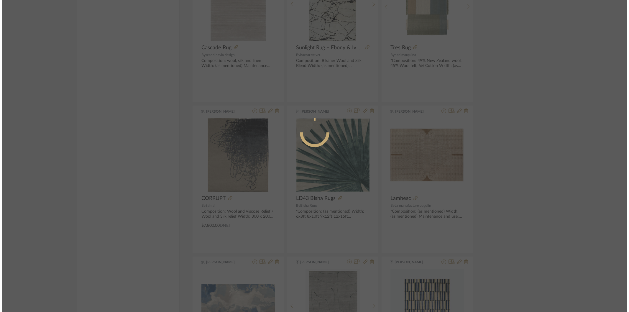
scroll to position [0, 0]
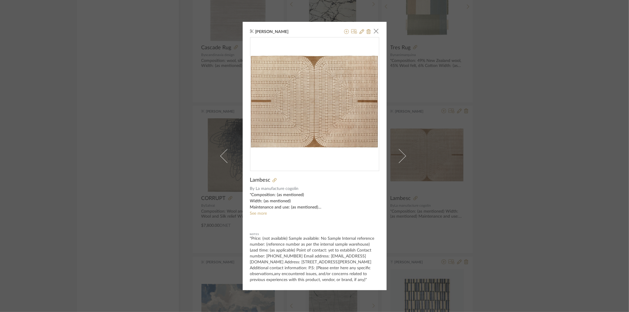
click at [257, 216] on sr-see-more-text ""Composition: (as mentioned) Width: (as mentioned) Maintenance and use: (as men…" at bounding box center [314, 204] width 129 height 25
click at [257, 214] on link "See more" at bounding box center [258, 214] width 17 height 4
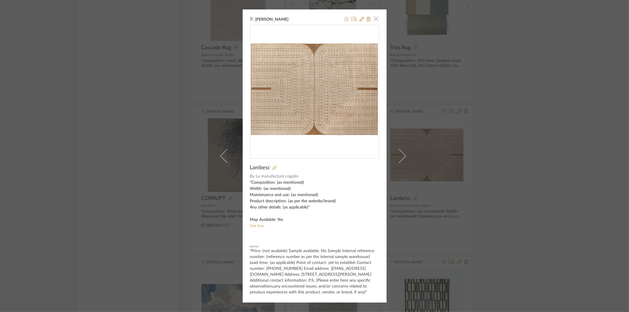
click at [371, 21] on span "button" at bounding box center [377, 19] width 12 height 12
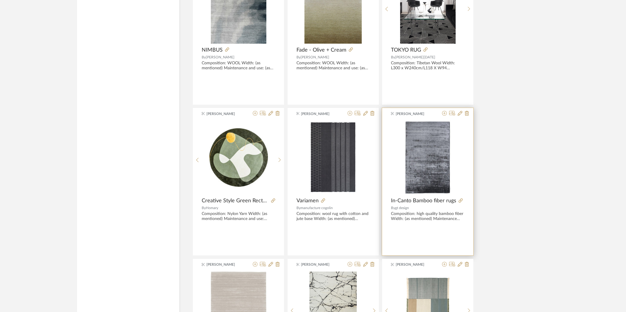
scroll to position [4234, 0]
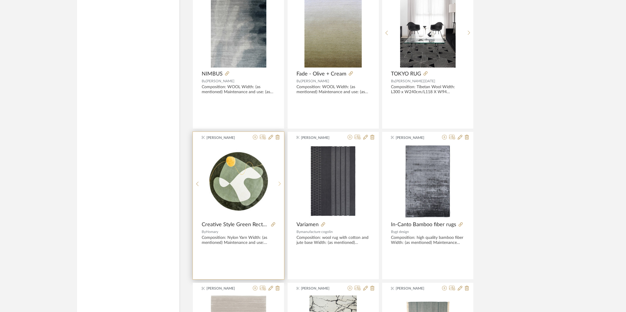
click at [279, 185] on icon at bounding box center [279, 183] width 3 height 5
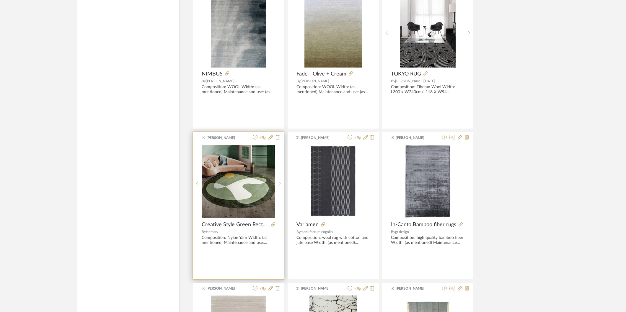
click at [279, 185] on icon at bounding box center [279, 183] width 3 height 5
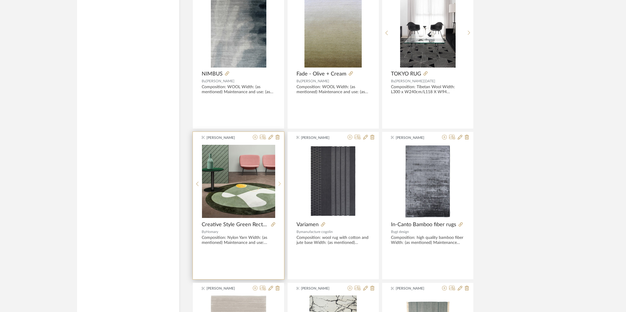
click at [279, 185] on icon at bounding box center [279, 183] width 3 height 5
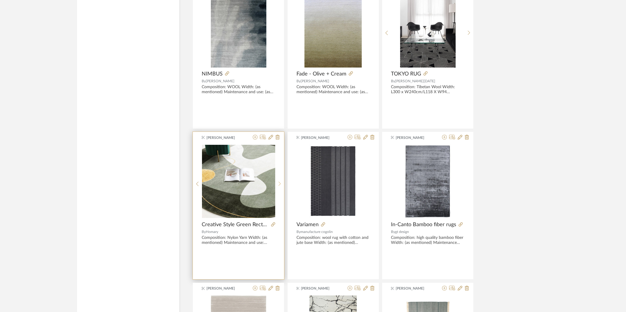
click at [279, 185] on icon at bounding box center [279, 183] width 3 height 5
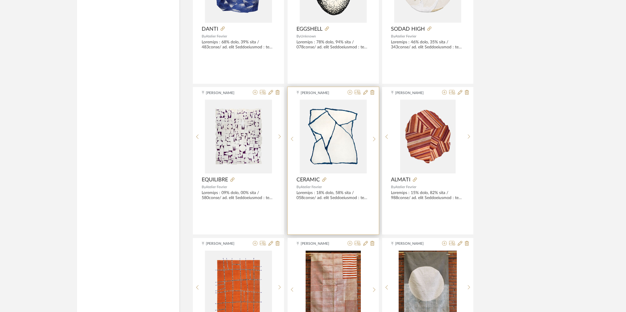
scroll to position [3020, 0]
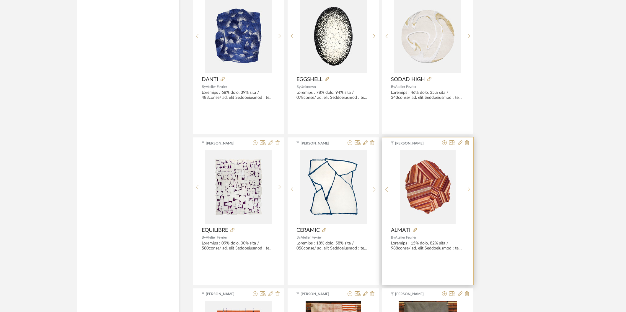
click at [470, 187] on div at bounding box center [468, 189] width 9 height 78
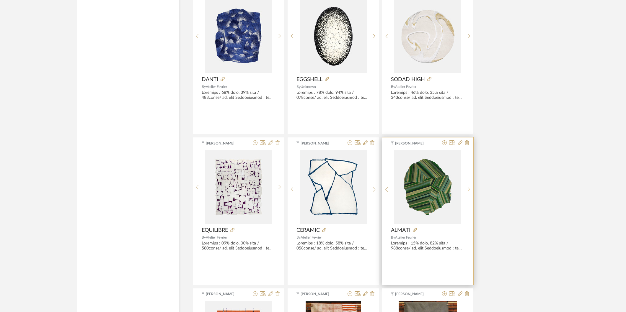
click at [470, 187] on div at bounding box center [468, 189] width 9 height 78
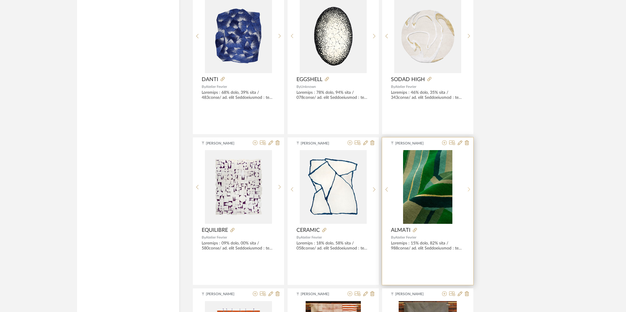
click at [470, 187] on div at bounding box center [468, 189] width 9 height 78
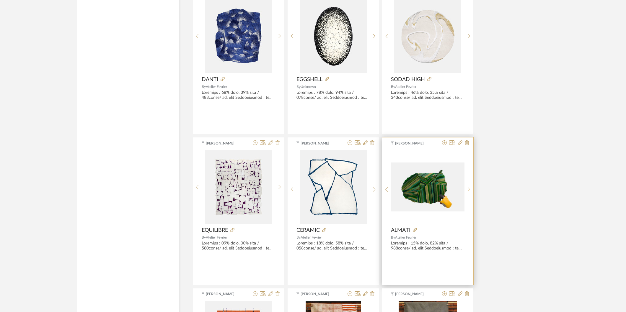
click at [470, 187] on div at bounding box center [468, 189] width 9 height 78
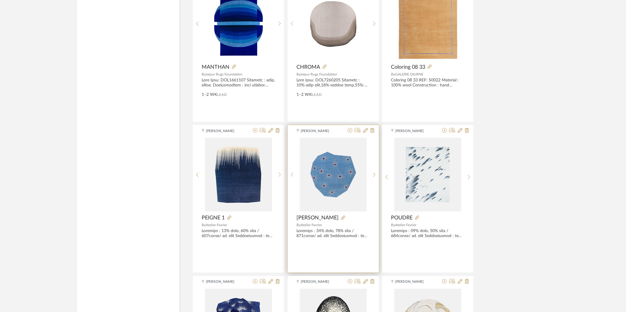
scroll to position [2725, 0]
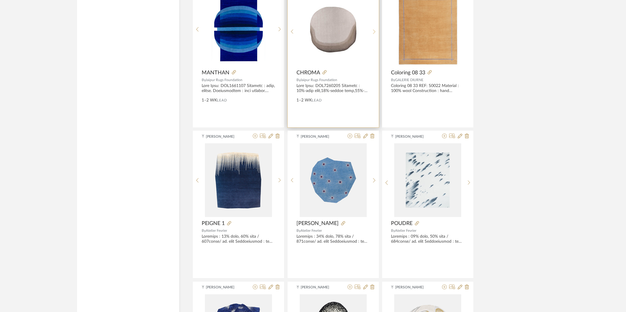
click at [373, 31] on icon at bounding box center [374, 31] width 3 height 5
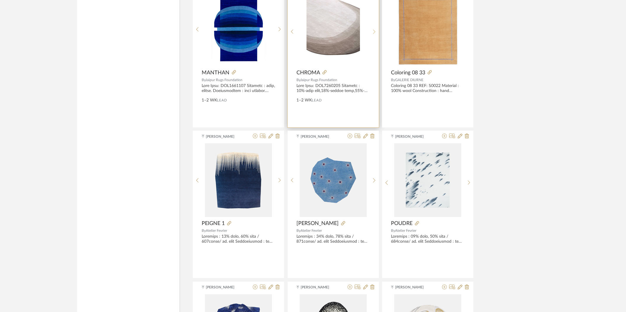
click at [373, 30] on icon at bounding box center [374, 31] width 3 height 5
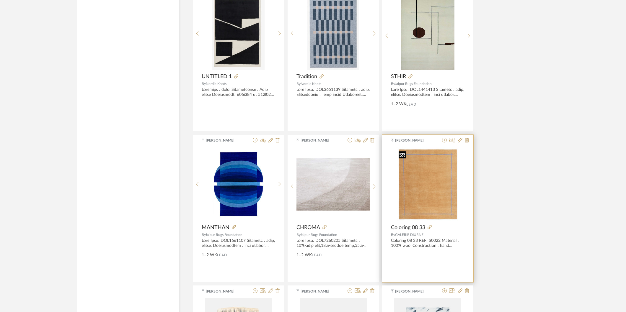
scroll to position [2562, 0]
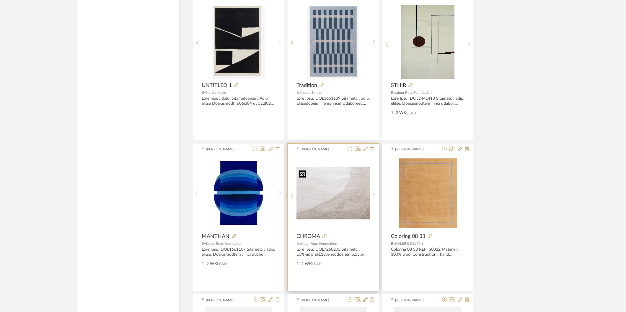
click at [354, 199] on img "2" at bounding box center [332, 193] width 73 height 53
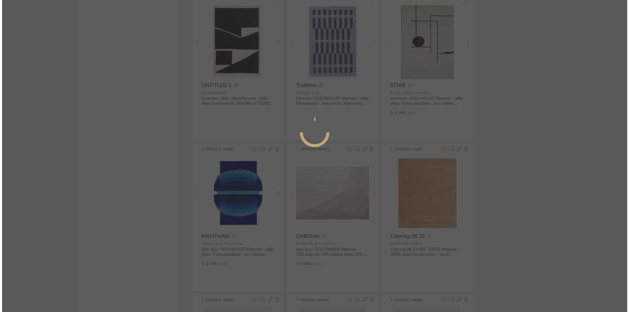
scroll to position [0, 0]
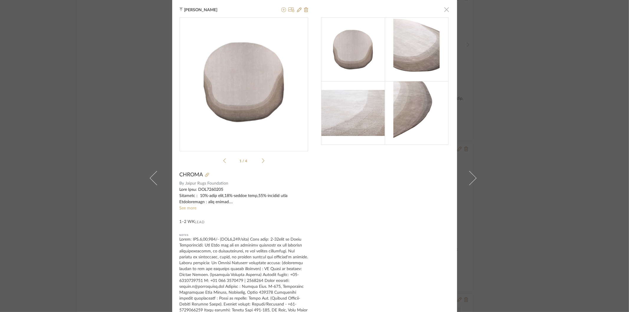
click at [446, 9] on span "button" at bounding box center [447, 10] width 12 height 12
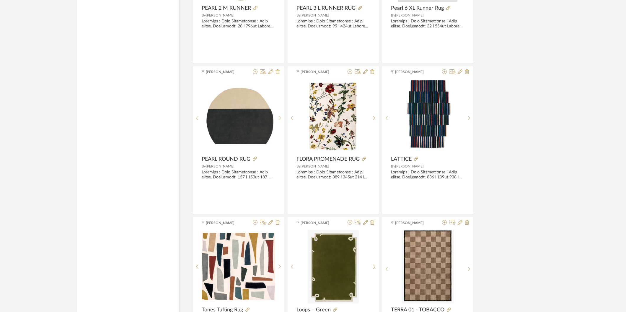
scroll to position [1414, 0]
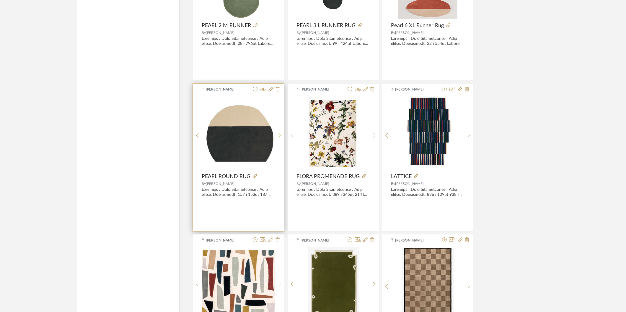
click at [279, 137] on icon at bounding box center [279, 135] width 3 height 5
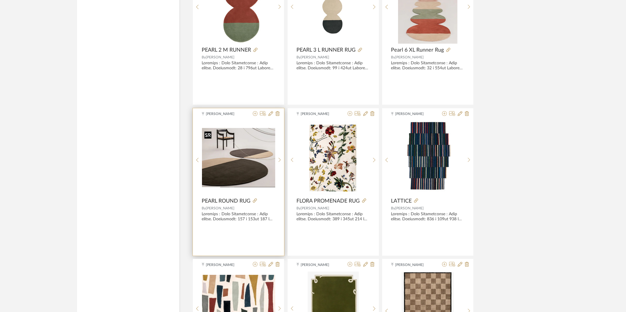
scroll to position [1315, 0]
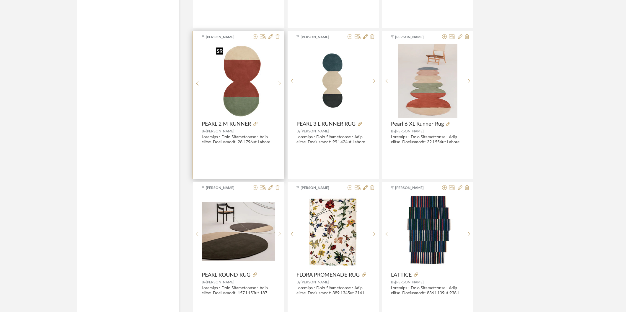
click at [255, 84] on img "0" at bounding box center [238, 81] width 49 height 74
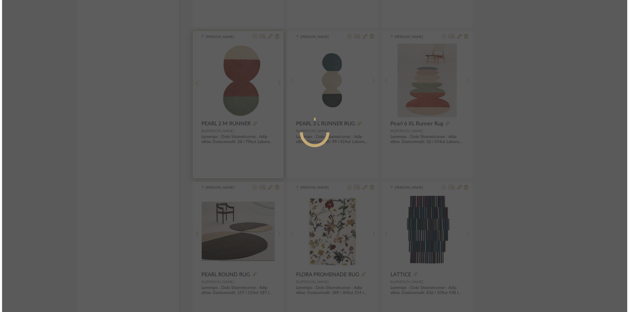
scroll to position [0, 0]
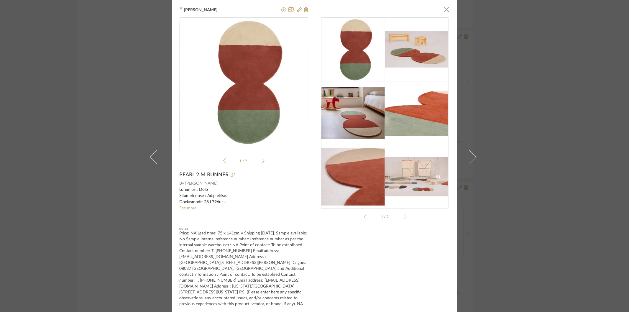
click at [601, 60] on div "Tehseen Mukadam × 1 / 7 PEARL 2 M RUNNER By Nani Marquina See more Notes Price:…" at bounding box center [314, 156] width 629 height 312
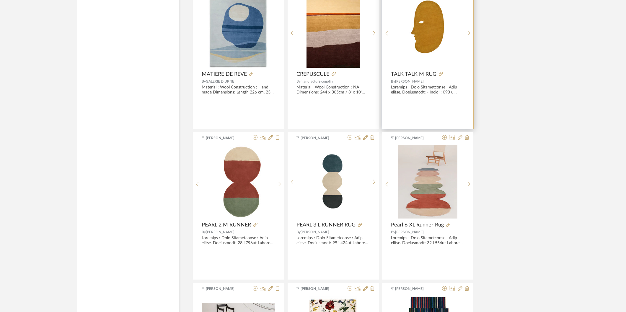
scroll to position [1217, 0]
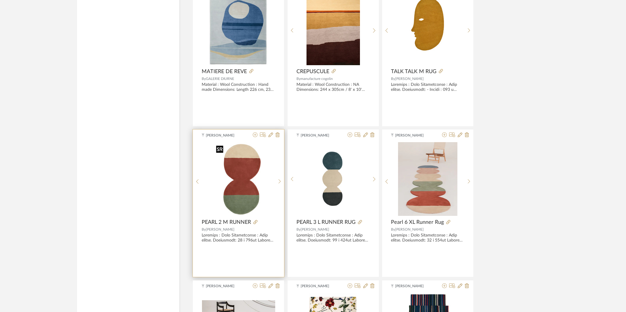
click at [248, 183] on img "0" at bounding box center [238, 179] width 49 height 74
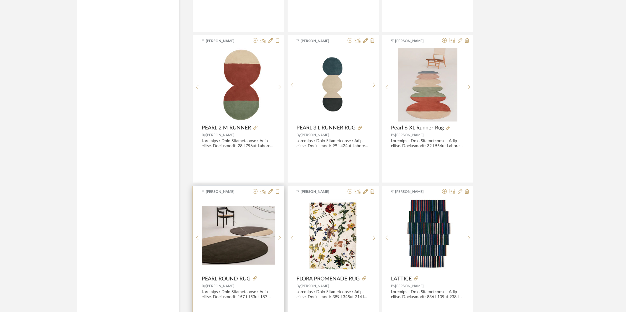
scroll to position [1315, 0]
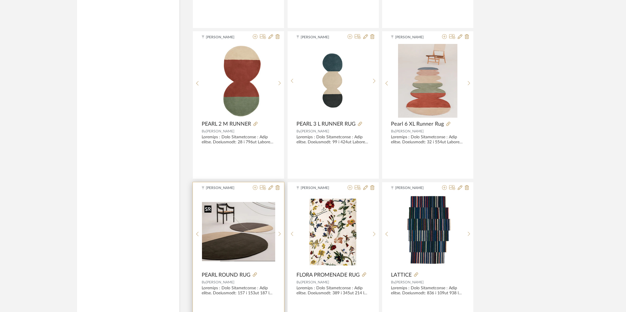
click at [249, 237] on img "7" at bounding box center [238, 231] width 73 height 59
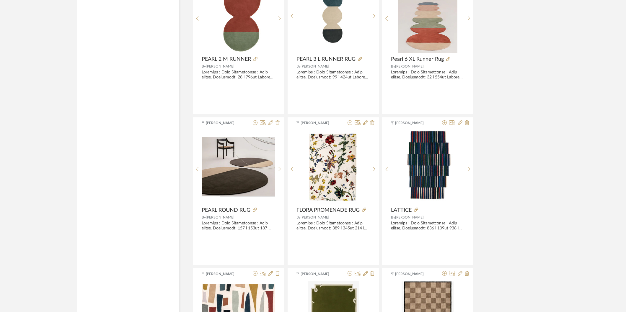
scroll to position [1381, 0]
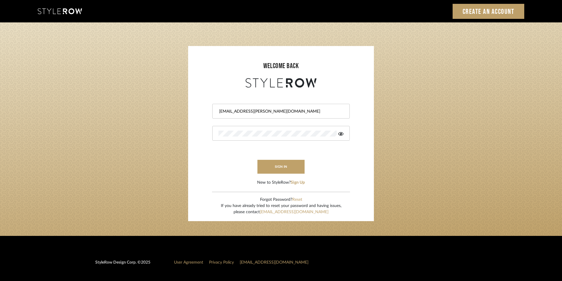
drag, startPoint x: 277, startPoint y: 115, endPoint x: 198, endPoint y: 111, distance: 78.9
click at [198, 111] on form "[EMAIL_ADDRESS][PERSON_NAME][DOMAIN_NAME] sign in New to StyleRow? Sign Up" at bounding box center [281, 137] width 174 height 97
click at [249, 112] on input "Shagarey@mancini-design.com" at bounding box center [281, 112] width 124 height 6
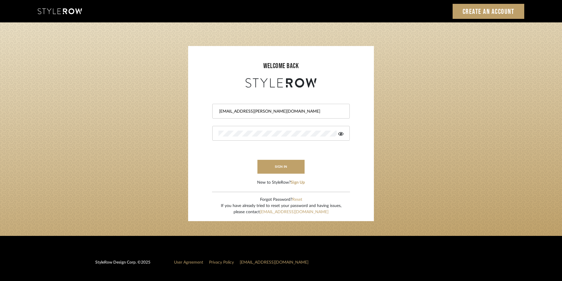
paste input "tylerowprojects1"
type input "Stylerowprojects1@mancini-design.com"
drag, startPoint x: 245, startPoint y: 137, endPoint x: 189, endPoint y: 129, distance: 57.3
click at [189, 129] on sr-login "welcome back Stylerowprojects1@mancini-design.com sign in New to StyleRow? Sign…" at bounding box center [281, 133] width 186 height 175
click at [227, 153] on form "Stylerowprojects1@mancini-design.com sign in New to StyleRow? Sign Up" at bounding box center [281, 137] width 174 height 97
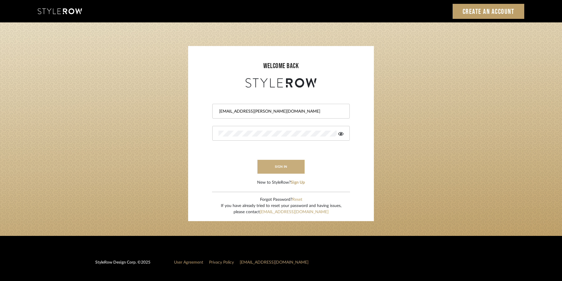
click at [262, 166] on button "sign in" at bounding box center [281, 167] width 47 height 14
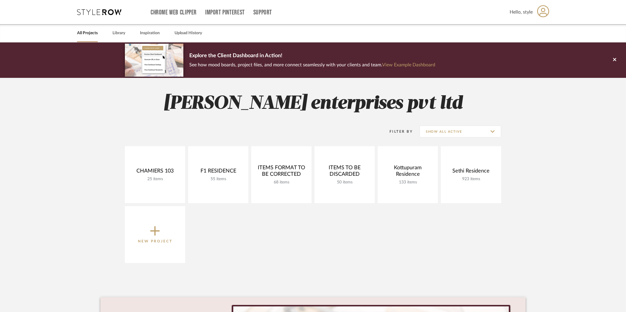
click at [109, 39] on div "All Projects Library Inspiration Upload History" at bounding box center [312, 33] width 489 height 18
click at [113, 33] on link "Library" at bounding box center [118, 33] width 13 height 8
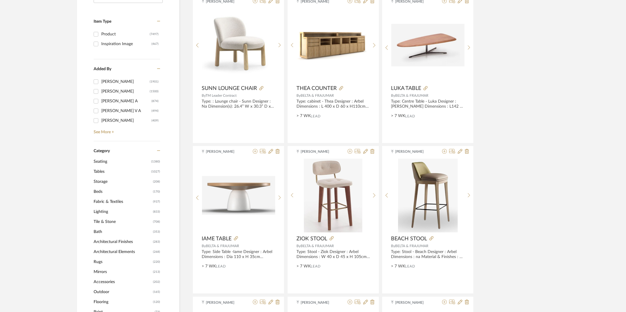
scroll to position [164, 0]
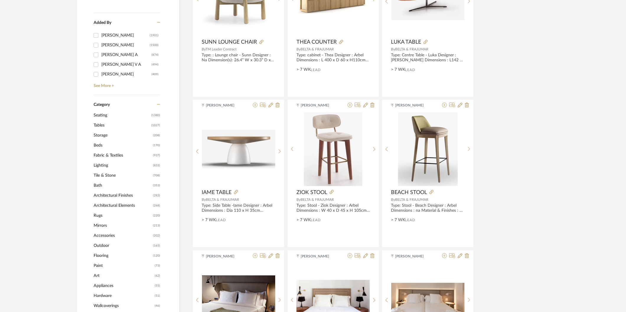
click at [104, 163] on span "Lighting" at bounding box center [123, 166] width 58 height 10
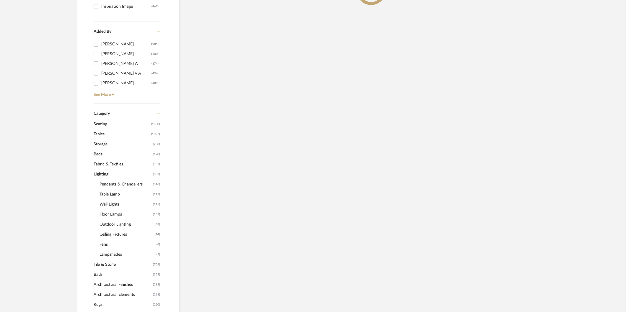
scroll to position [173, 0]
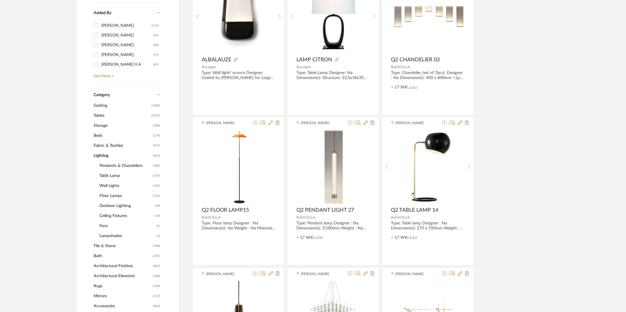
click at [110, 166] on span "Pendants & Chandeliers" at bounding box center [125, 166] width 52 height 10
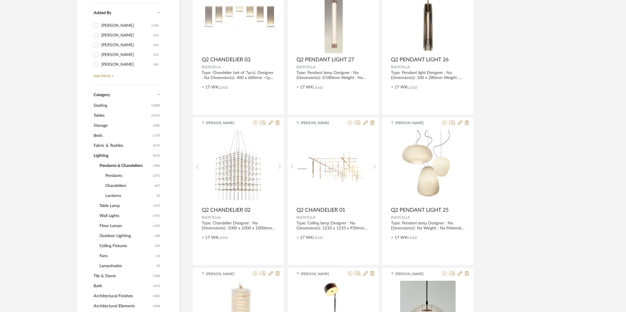
click at [113, 176] on span "Pendants" at bounding box center [128, 176] width 46 height 10
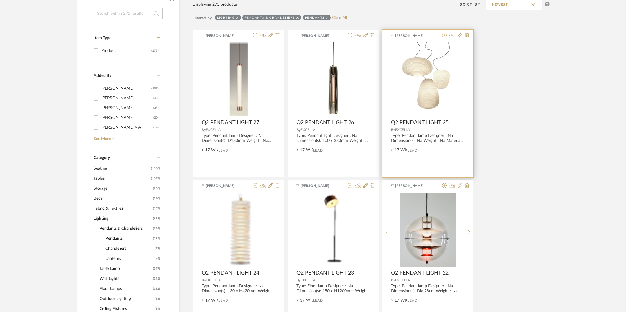
scroll to position [107, 0]
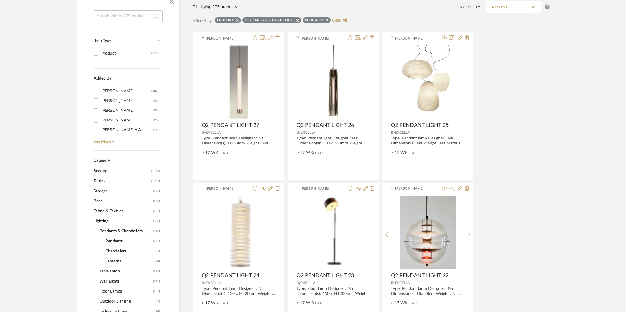
click at [103, 292] on span "Floor Lamps" at bounding box center [125, 292] width 52 height 10
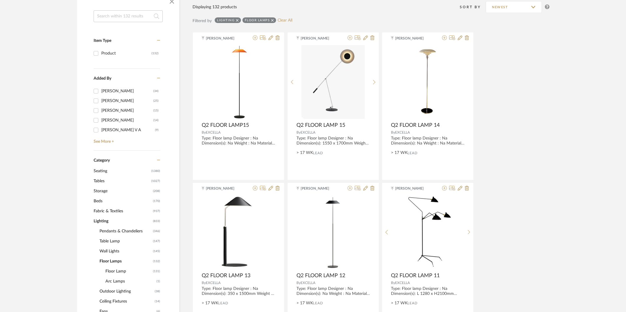
click at [117, 272] on span "Floor Lamp" at bounding box center [128, 271] width 46 height 10
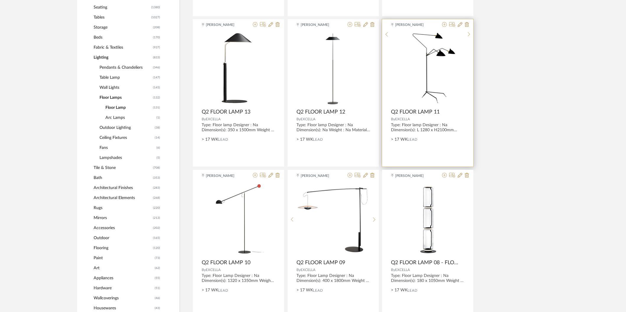
scroll to position [369, 0]
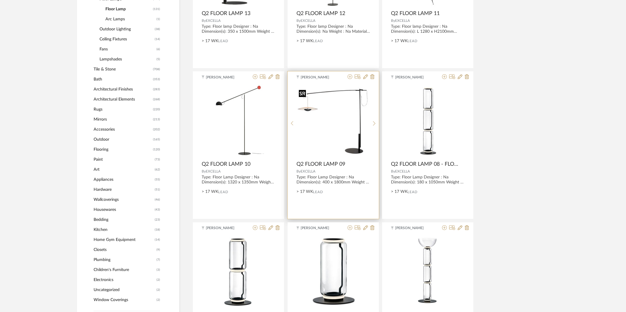
click at [344, 122] on img "0" at bounding box center [332, 121] width 73 height 68
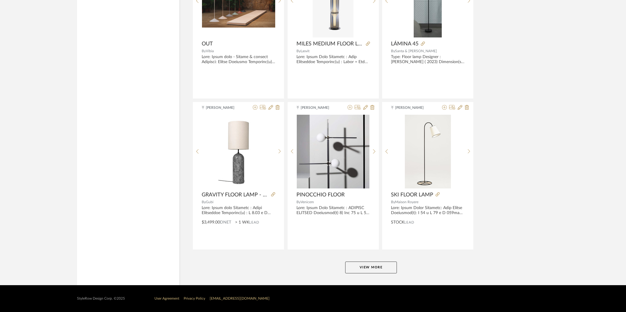
scroll to position [1698, 0]
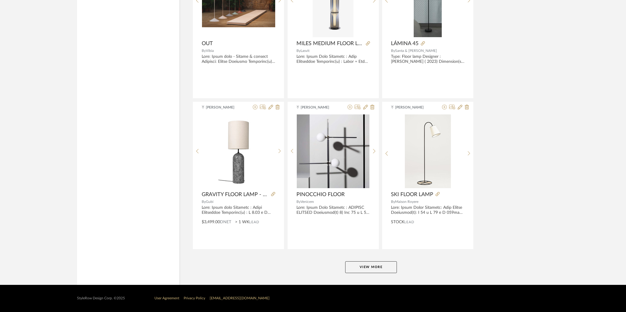
click at [387, 264] on button "View More" at bounding box center [371, 267] width 52 height 12
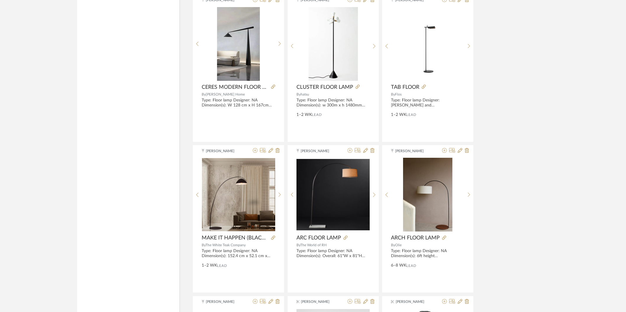
scroll to position [2747, 0]
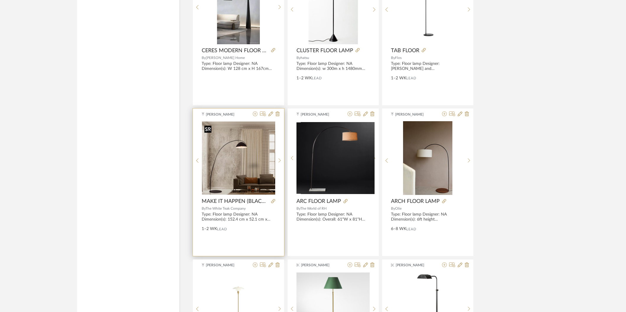
click at [0, 0] on img at bounding box center [0, 0] width 0 height 0
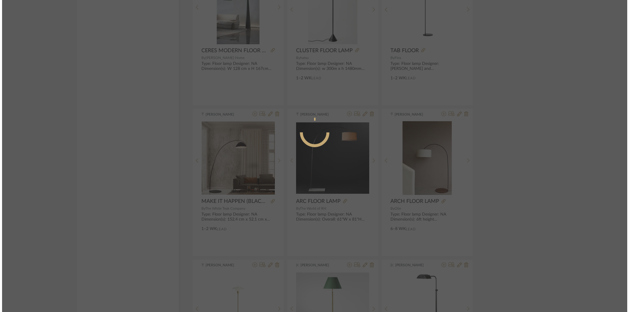
scroll to position [0, 0]
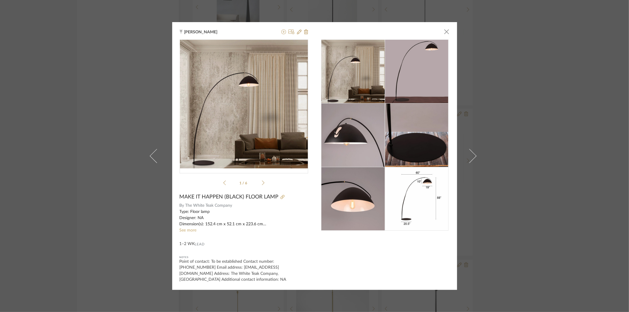
click at [558, 42] on div "Suvosri Ghosh × 1 / 6 MAKE IT HAPPEN (BLACK) FLOOR LAMP By The White Teak Compa…" at bounding box center [314, 156] width 629 height 312
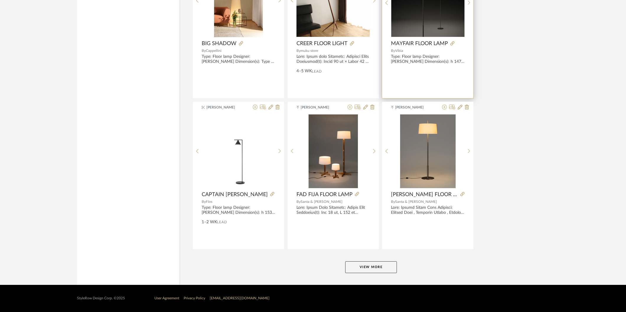
scroll to position [3510, 0]
click at [372, 263] on button "View More" at bounding box center [371, 267] width 52 height 12
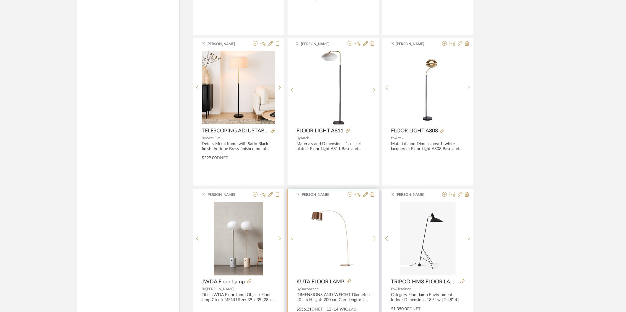
scroll to position [4067, 0]
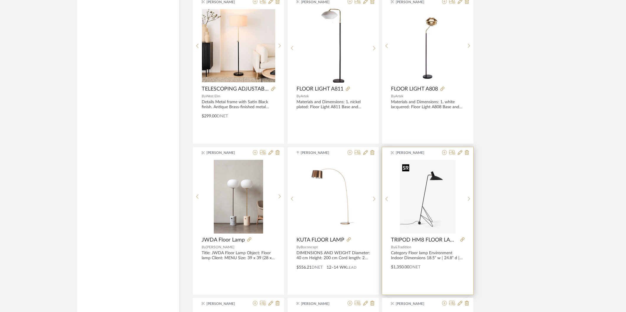
click at [0, 0] on img at bounding box center [0, 0] width 0 height 0
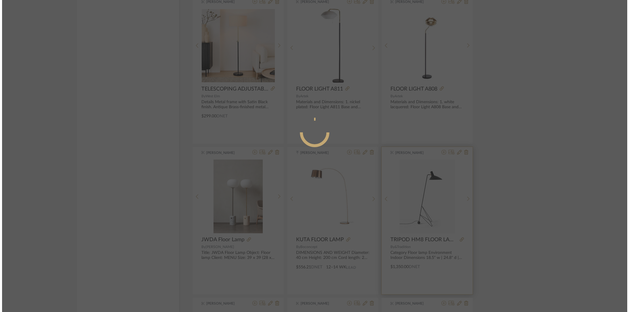
scroll to position [0, 0]
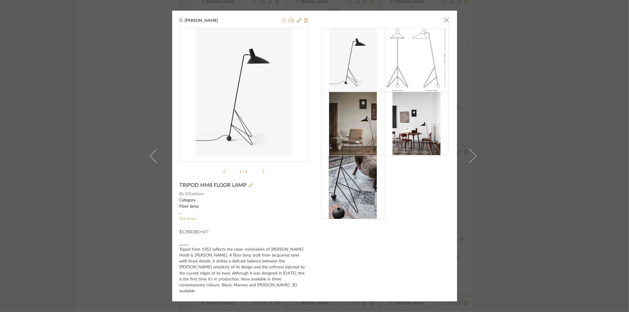
click at [544, 145] on div "[PERSON_NAME] × 1 / 5 TRIPOD HM8 FLOOR LAMP By &Tradition Category Floor lamp E…" at bounding box center [314, 156] width 629 height 312
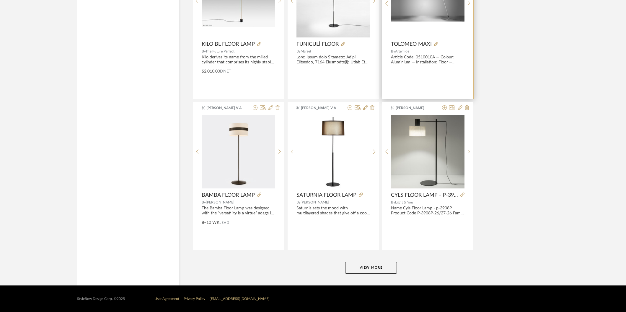
scroll to position [5322, 0]
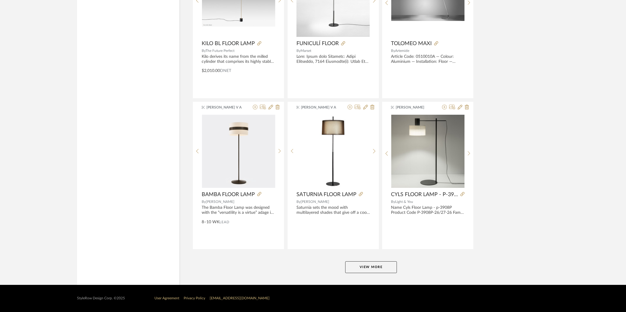
click at [378, 271] on button "View More" at bounding box center [371, 267] width 52 height 12
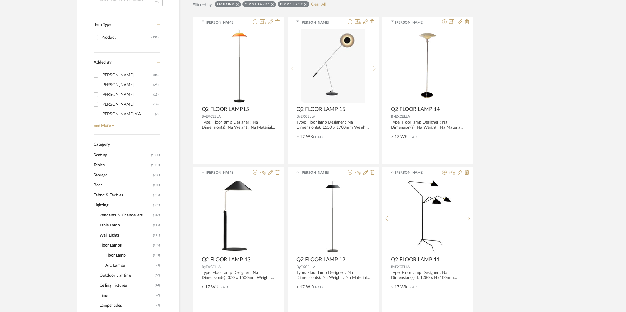
scroll to position [197, 0]
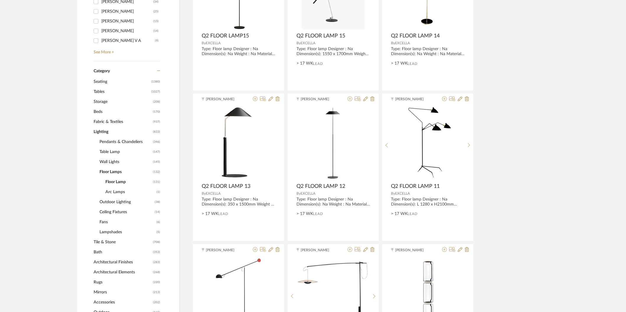
click at [112, 150] on span "Table Lamp" at bounding box center [125, 152] width 52 height 10
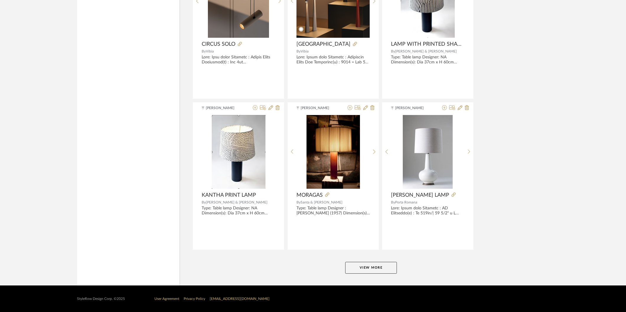
scroll to position [1698, 0]
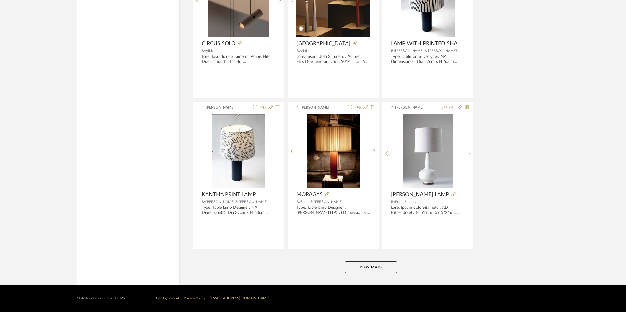
click at [392, 266] on button "View More" at bounding box center [371, 267] width 52 height 12
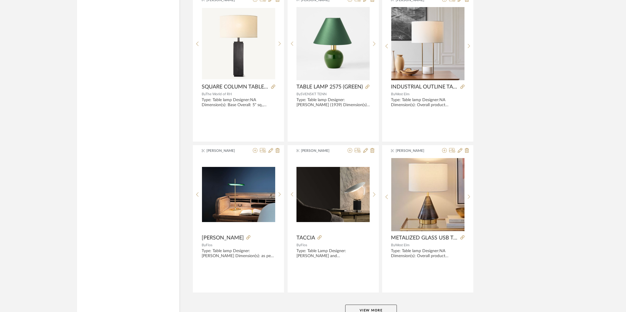
scroll to position [3510, 0]
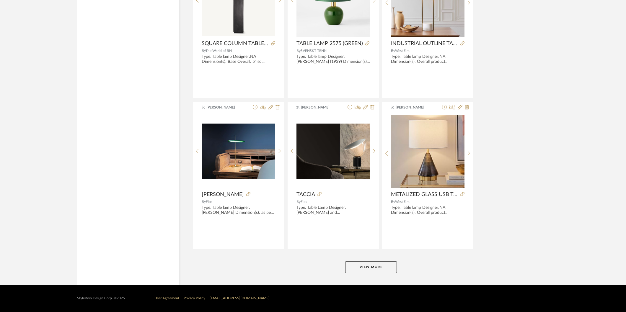
click at [362, 266] on button "View More" at bounding box center [371, 267] width 52 height 12
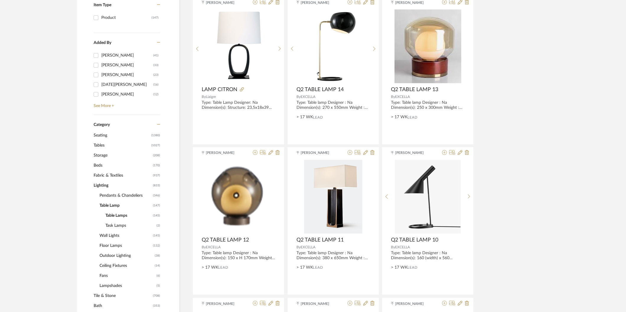
scroll to position [131, 0]
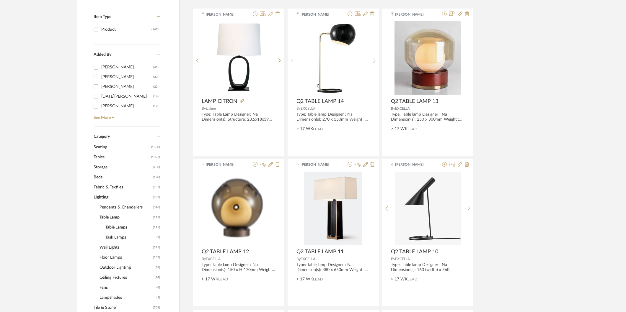
click at [109, 207] on span "Pendants & Chandeliers" at bounding box center [125, 207] width 52 height 10
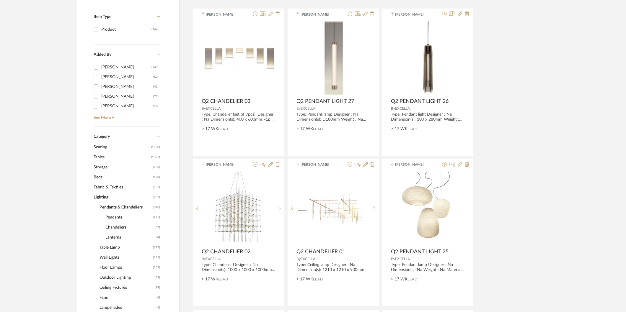
click at [112, 218] on span "Pendants" at bounding box center [128, 217] width 46 height 10
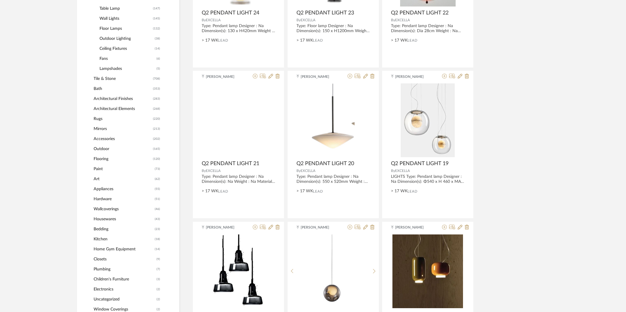
scroll to position [361, 0]
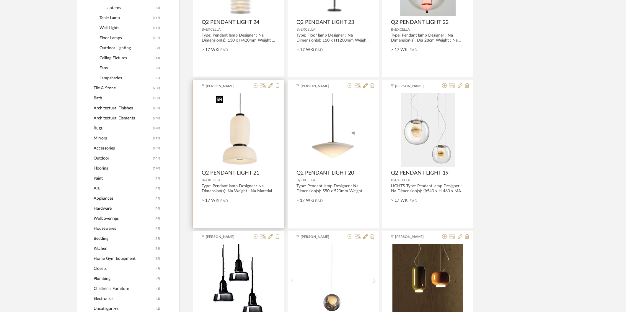
click at [253, 135] on img "0" at bounding box center [238, 130] width 50 height 74
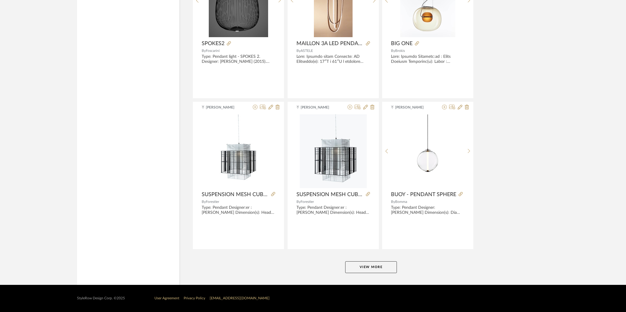
scroll to position [1698, 0]
click at [373, 266] on button "View More" at bounding box center [371, 267] width 52 height 12
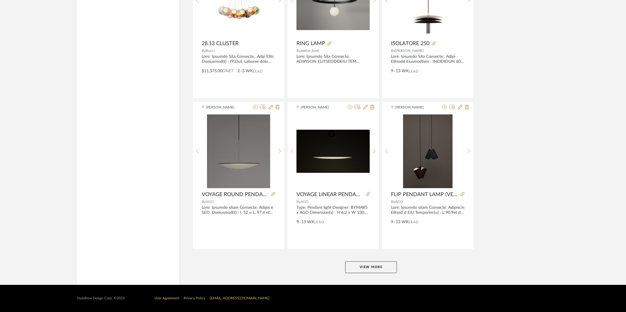
scroll to position [3510, 0]
click at [384, 272] on button "View More" at bounding box center [371, 267] width 52 height 12
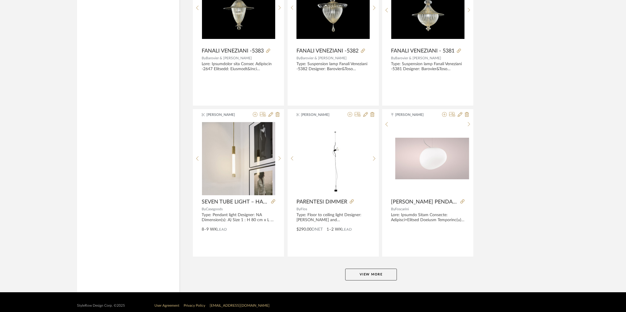
scroll to position [5322, 0]
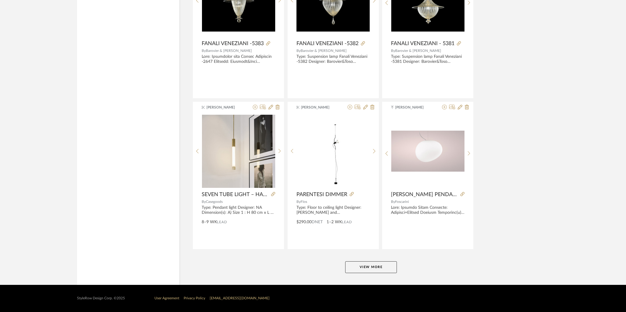
click at [367, 272] on button "View More" at bounding box center [371, 267] width 52 height 12
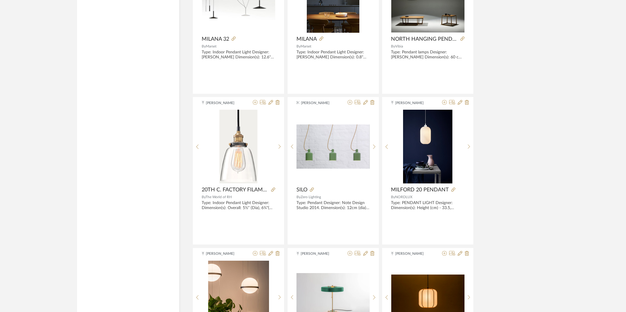
scroll to position [7126, 0]
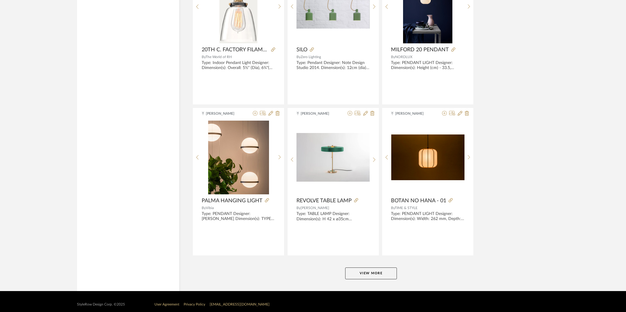
click at [373, 276] on button "View More" at bounding box center [371, 274] width 52 height 12
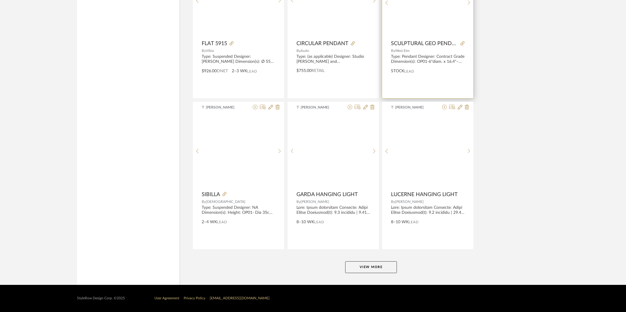
scroll to position [8947, 0]
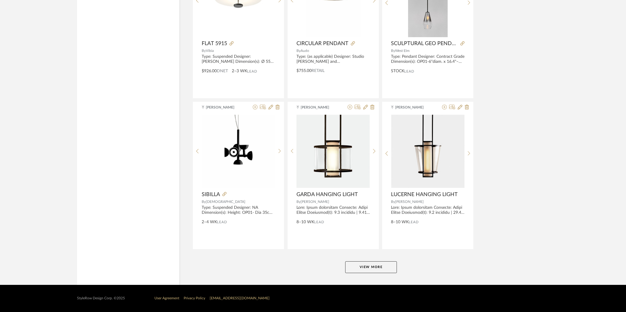
click at [360, 269] on button "View More" at bounding box center [371, 267] width 52 height 12
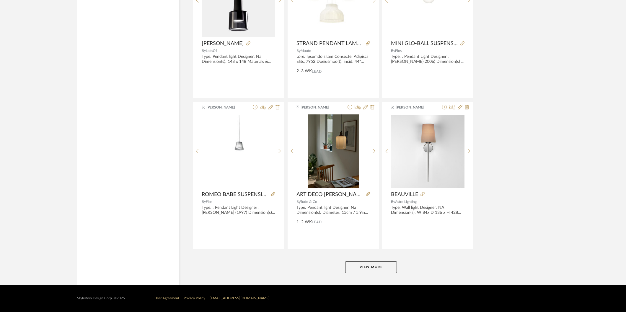
scroll to position [10759, 0]
click at [370, 266] on button "View More" at bounding box center [371, 267] width 52 height 12
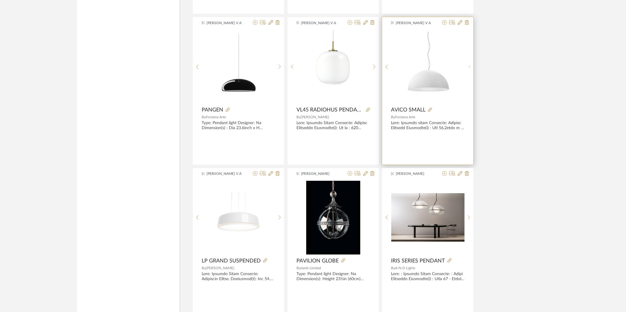
scroll to position [12571, 0]
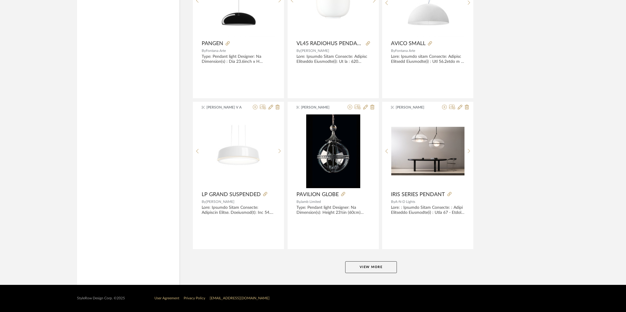
click at [355, 268] on button "View More" at bounding box center [371, 267] width 52 height 12
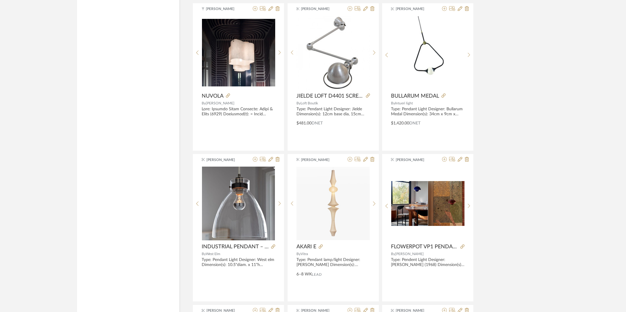
scroll to position [7591, 0]
